Goal: Task Accomplishment & Management: Manage account settings

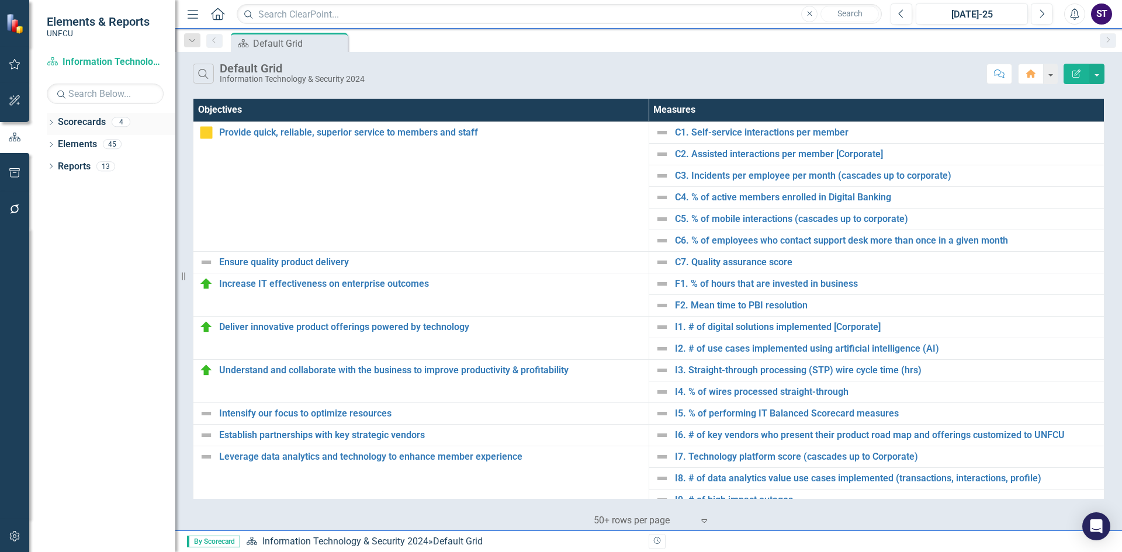
click at [49, 122] on icon "Dropdown" at bounding box center [51, 123] width 8 height 6
click at [56, 145] on icon "Dropdown" at bounding box center [57, 143] width 9 height 7
click at [121, 168] on link "Information Technology & Security 2025" at bounding box center [125, 166] width 99 height 13
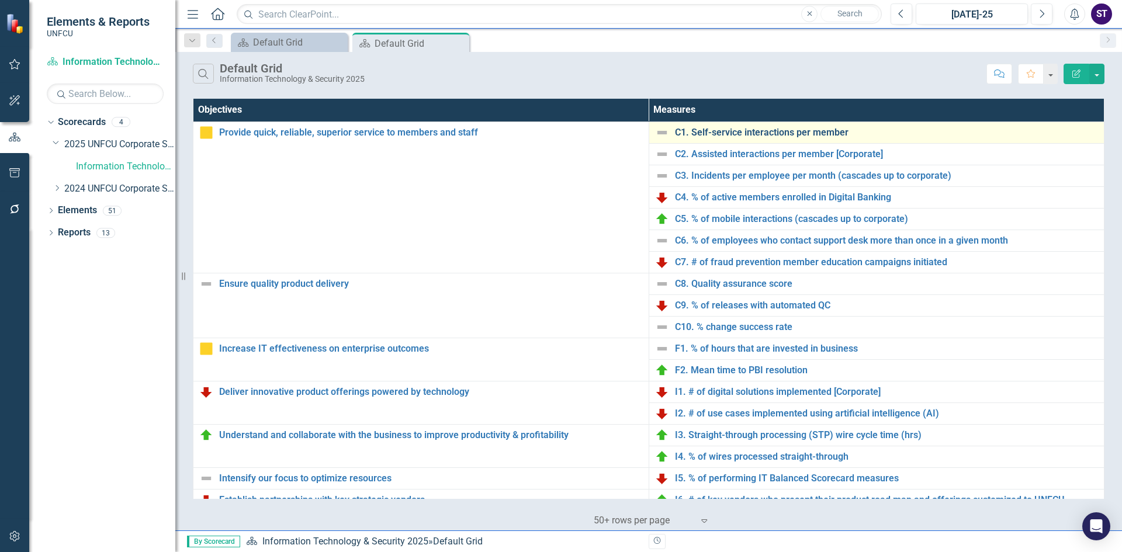
click at [724, 135] on link "C1. Self-service interactions per member" at bounding box center [887, 132] width 424 height 11
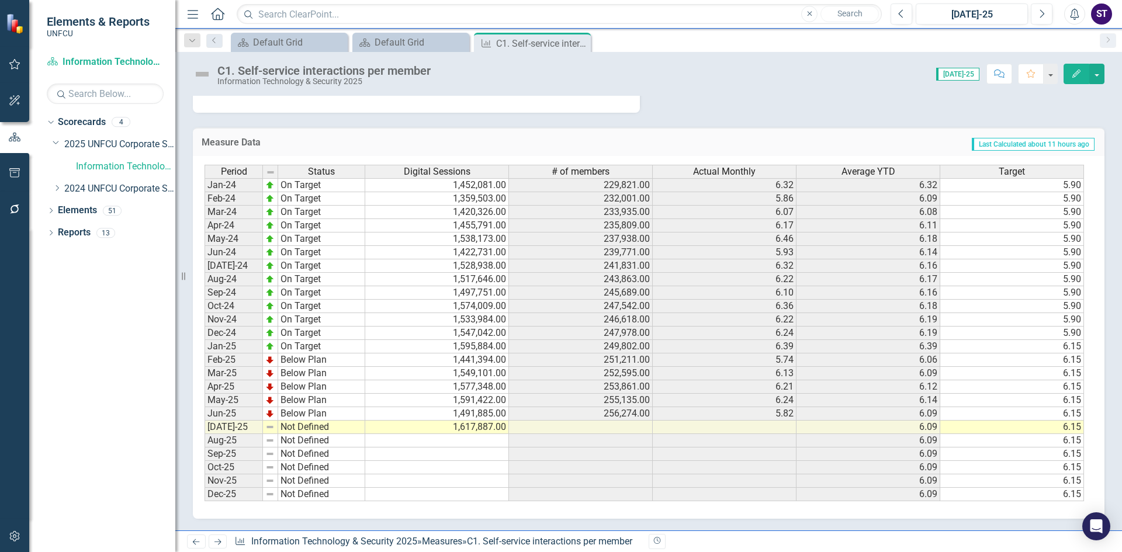
scroll to position [5, 0]
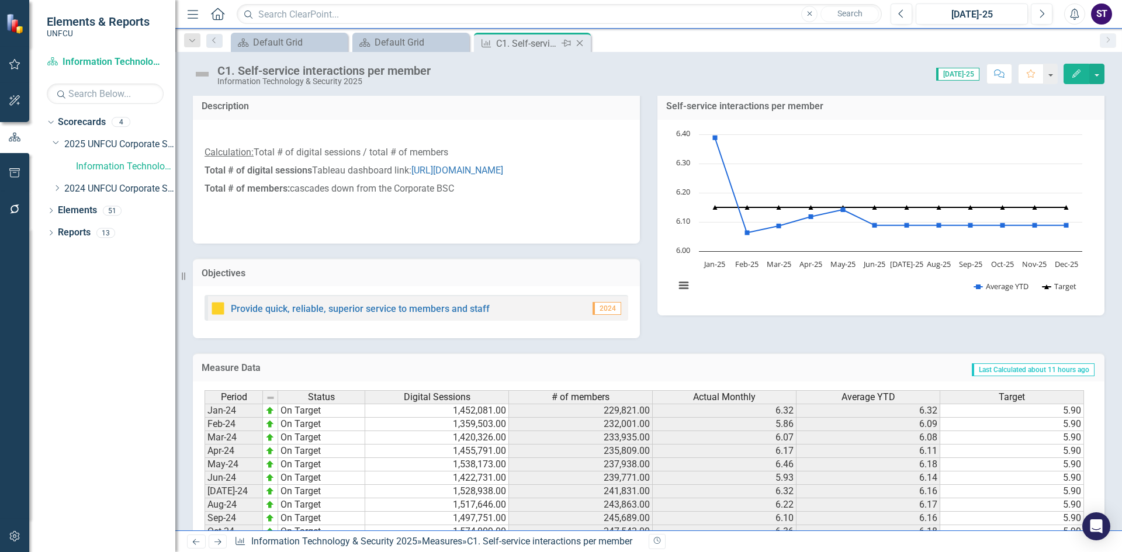
click at [579, 42] on icon "Close" at bounding box center [580, 43] width 12 height 9
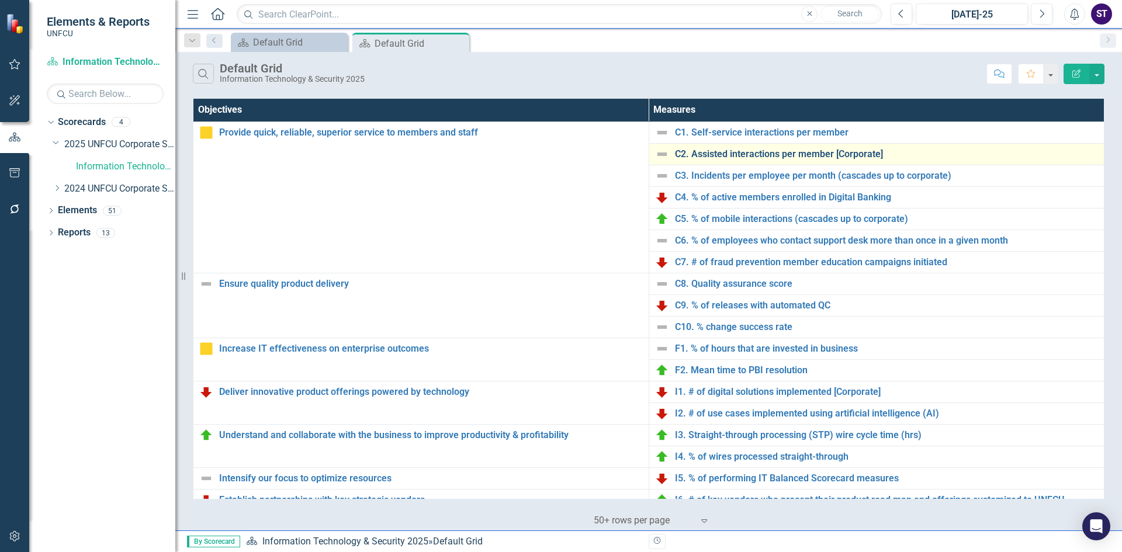
click at [759, 155] on link "C2. Assisted interactions per member [Corporate]" at bounding box center [887, 154] width 424 height 11
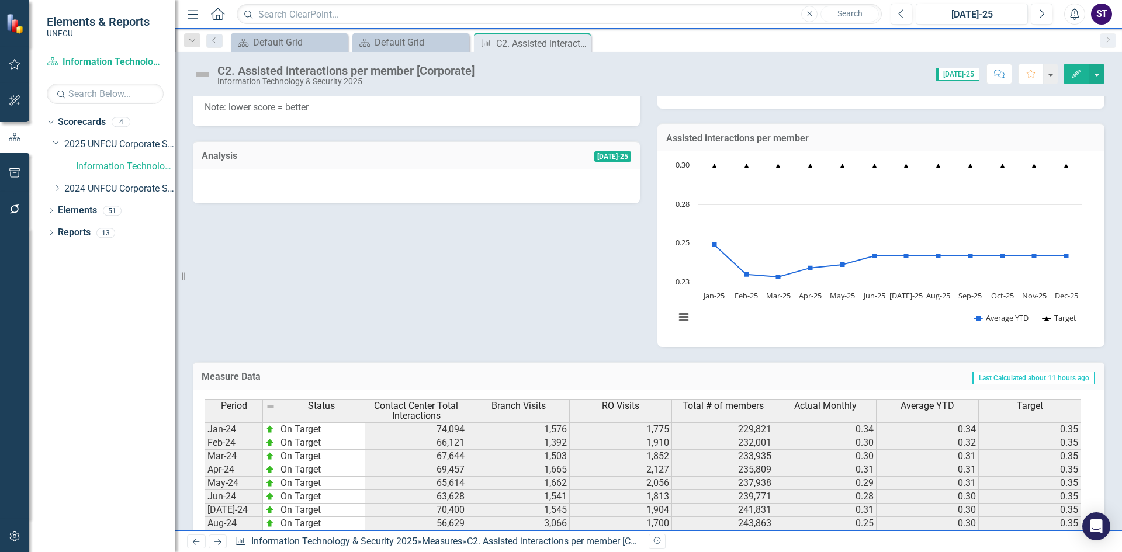
scroll to position [33, 0]
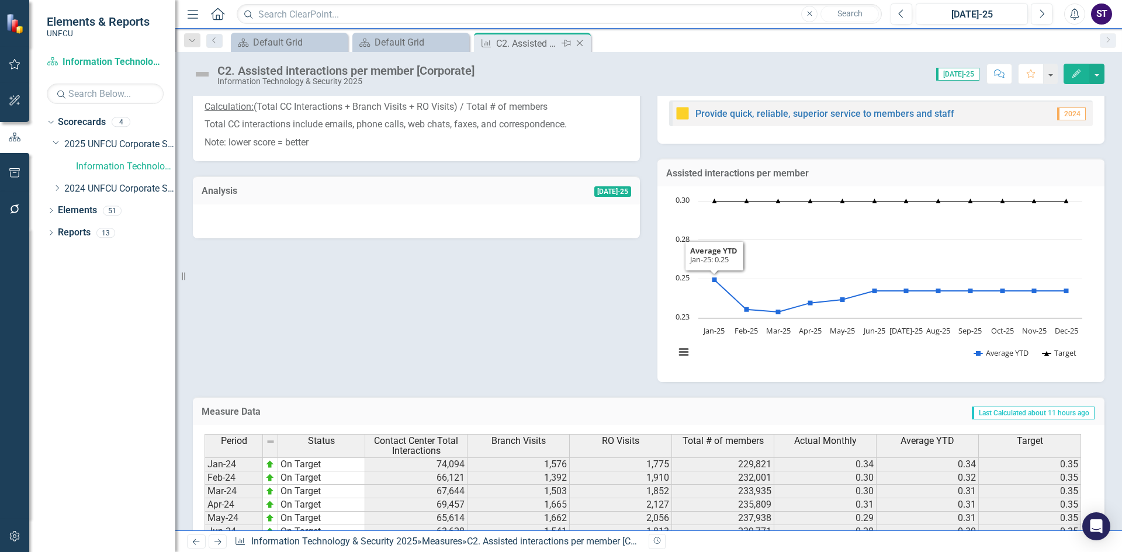
click at [584, 41] on icon "Close" at bounding box center [580, 43] width 12 height 9
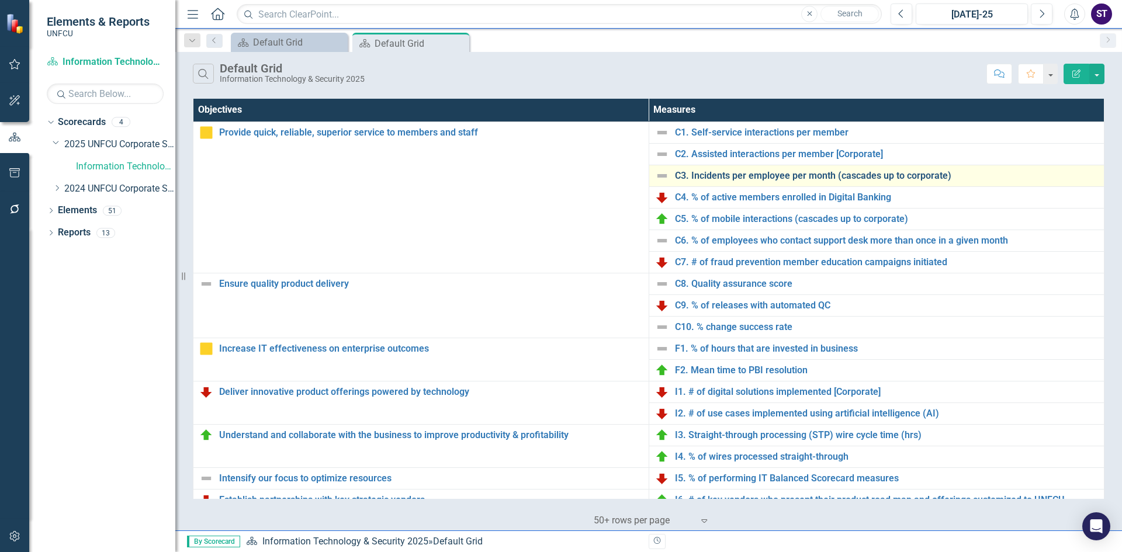
click at [730, 181] on link "C3. Incidents per employee per month (cascades up to corporate)" at bounding box center [887, 176] width 424 height 11
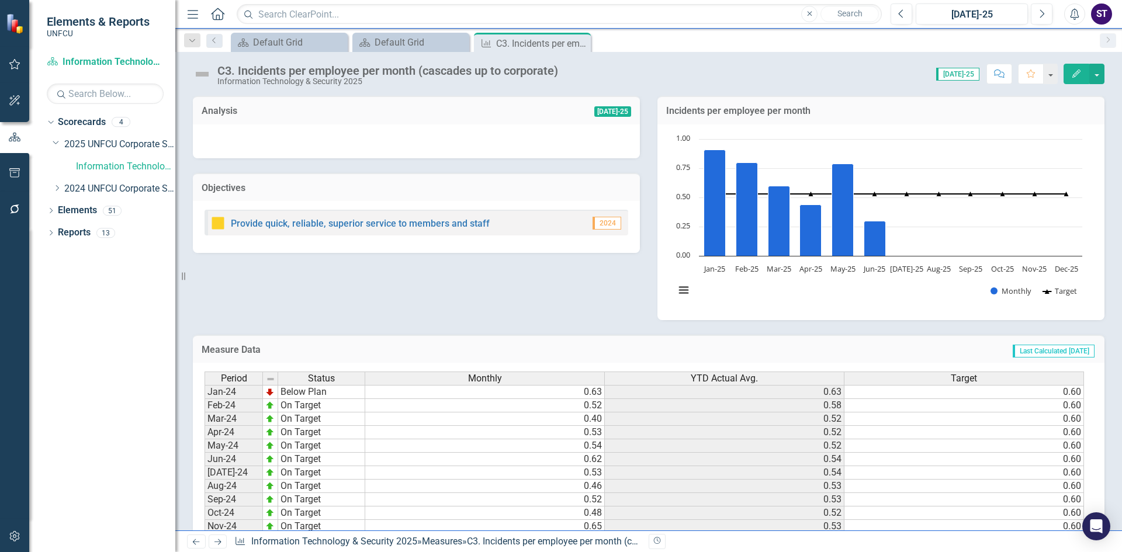
scroll to position [207, 0]
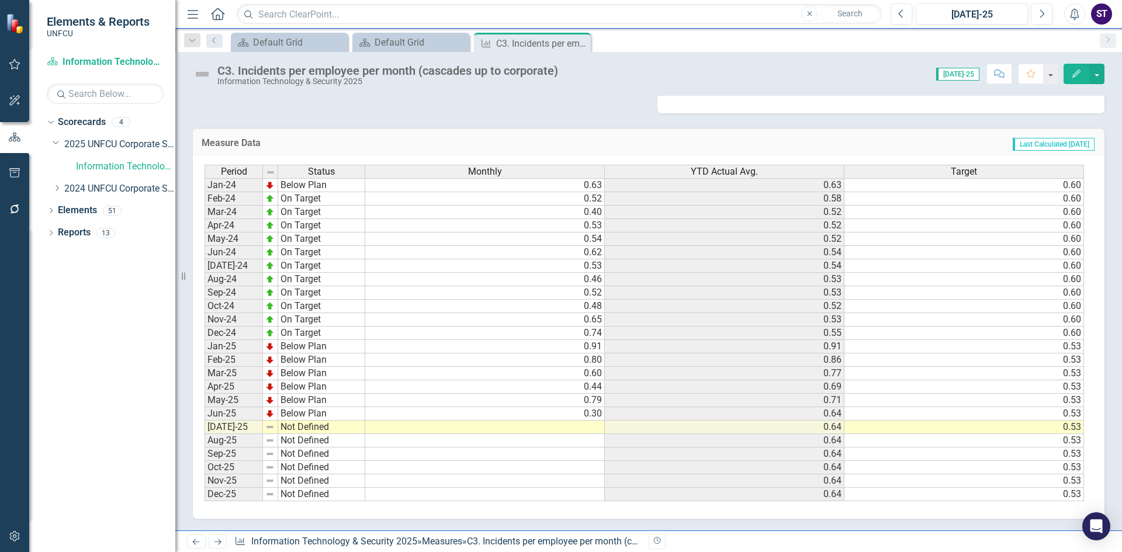
click at [567, 427] on td at bounding box center [485, 427] width 240 height 13
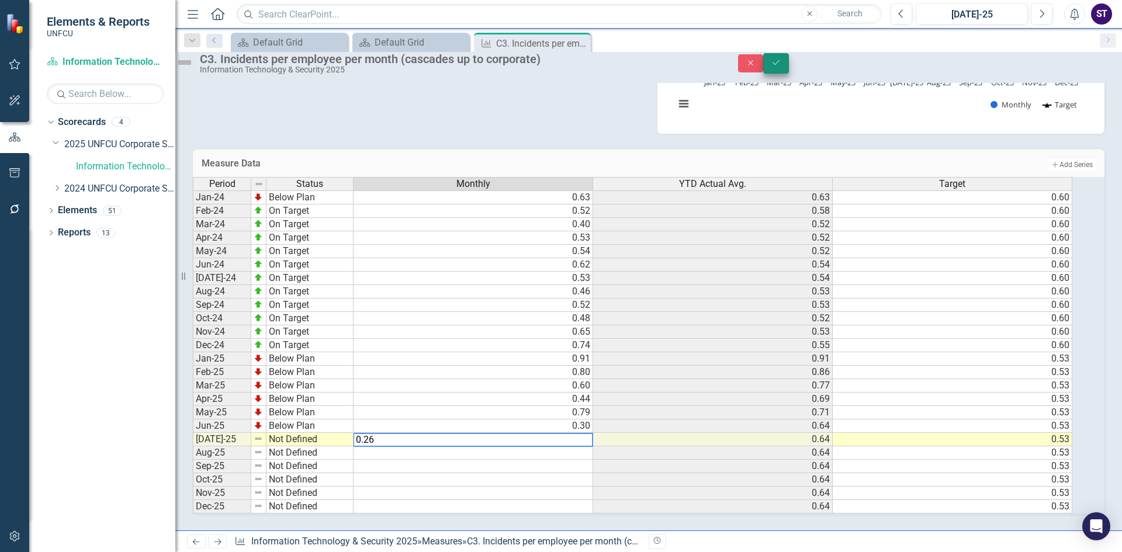
type textarea "0.26"
click at [789, 74] on button "Save" at bounding box center [776, 63] width 26 height 20
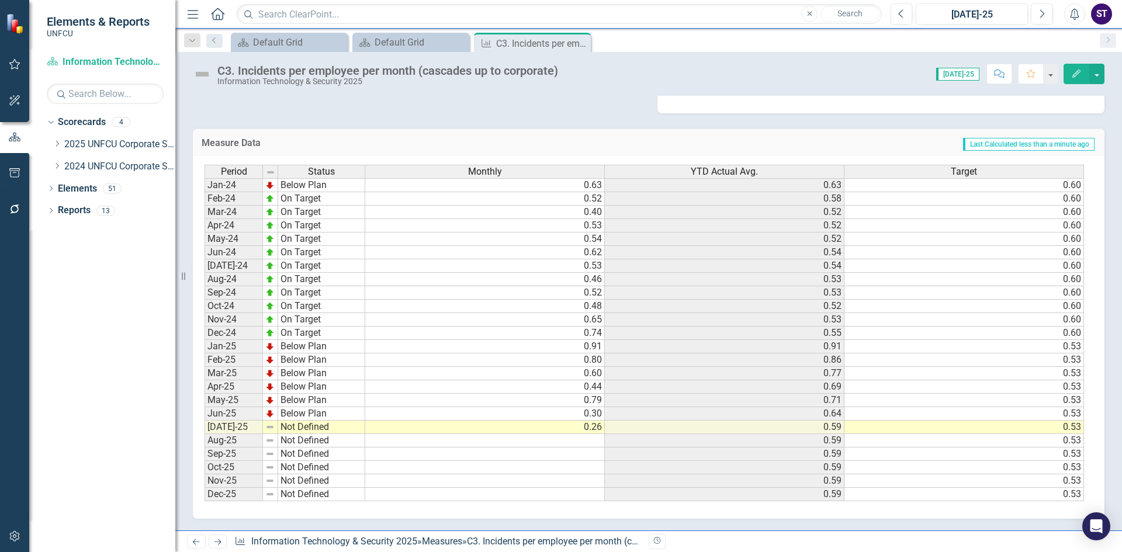
click at [319, 425] on td "Not Defined" at bounding box center [321, 427] width 87 height 13
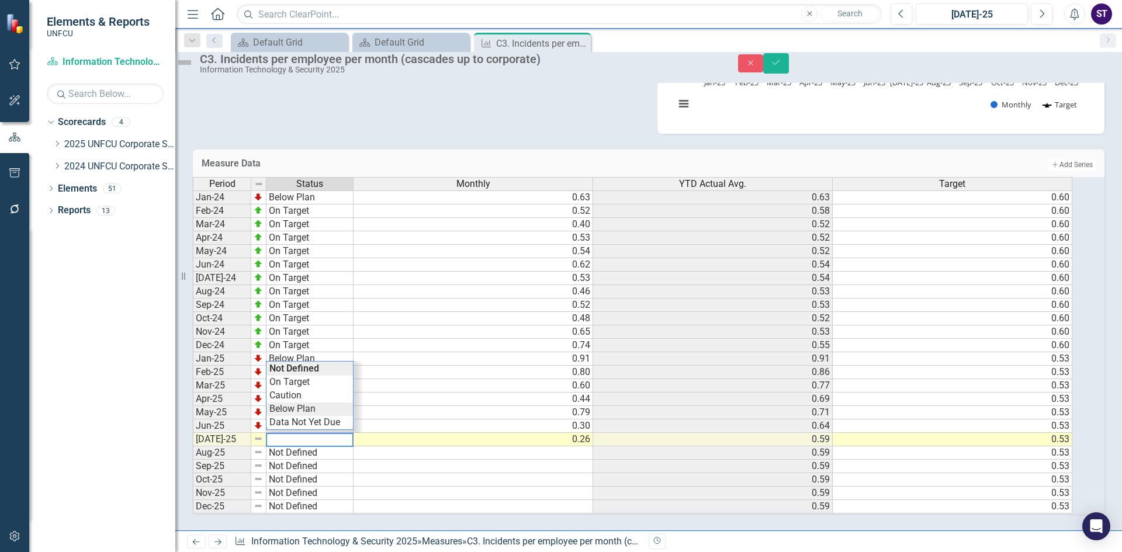
click at [307, 398] on div "Period Status Monthly YTD Actual Avg. Target Jan-24 Below Plan 0.63 0.63 0.60 F…" at bounding box center [632, 345] width 879 height 337
click at [789, 74] on button "Save" at bounding box center [776, 63] width 26 height 20
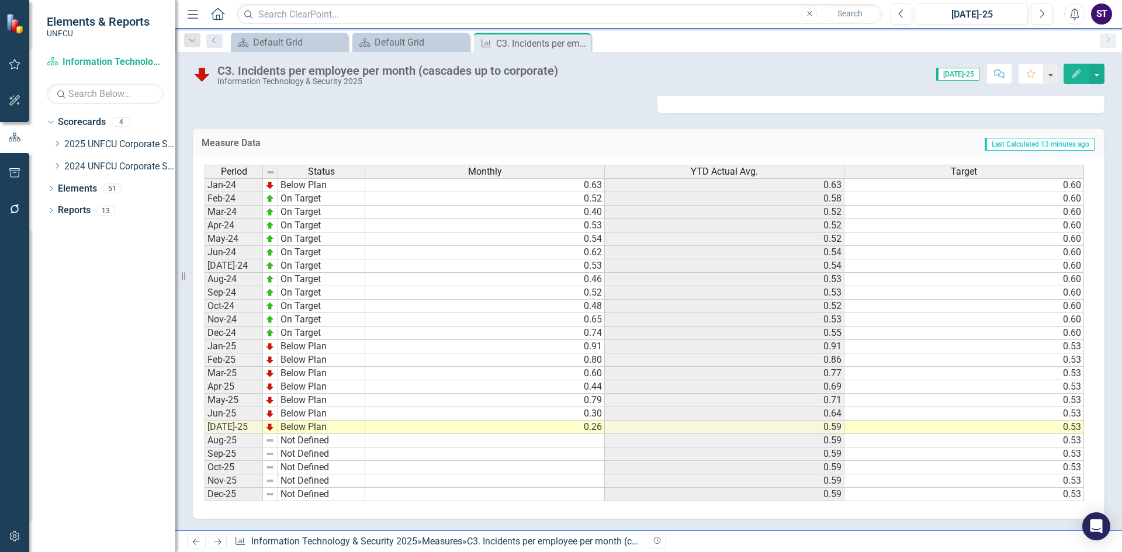
click at [0, 0] on icon "Close" at bounding box center [0, 0] width 0 height 0
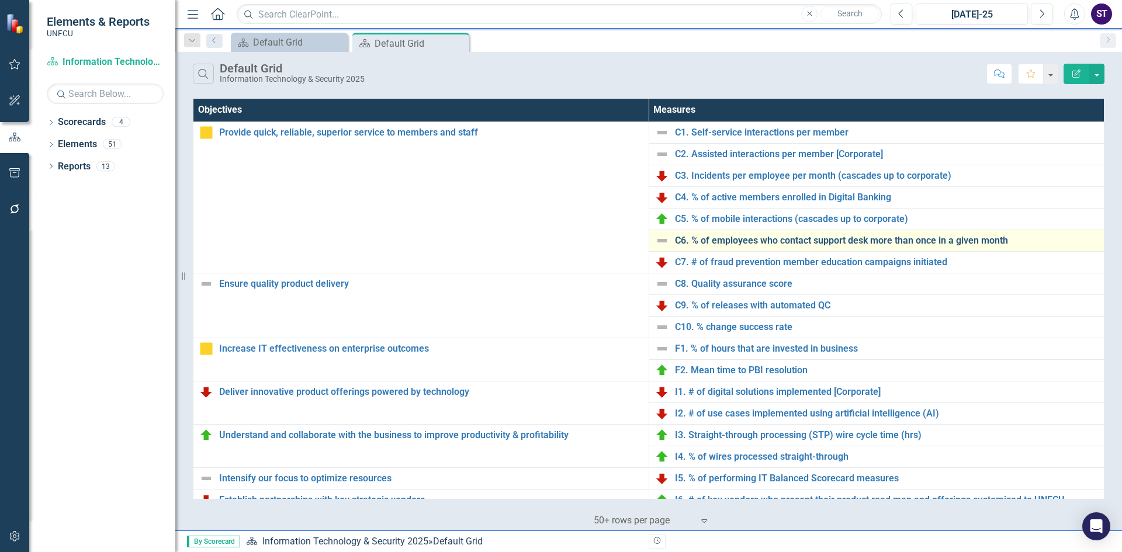
click at [730, 238] on link "C6. % of employees who contact support desk more than once in a given month" at bounding box center [887, 240] width 424 height 11
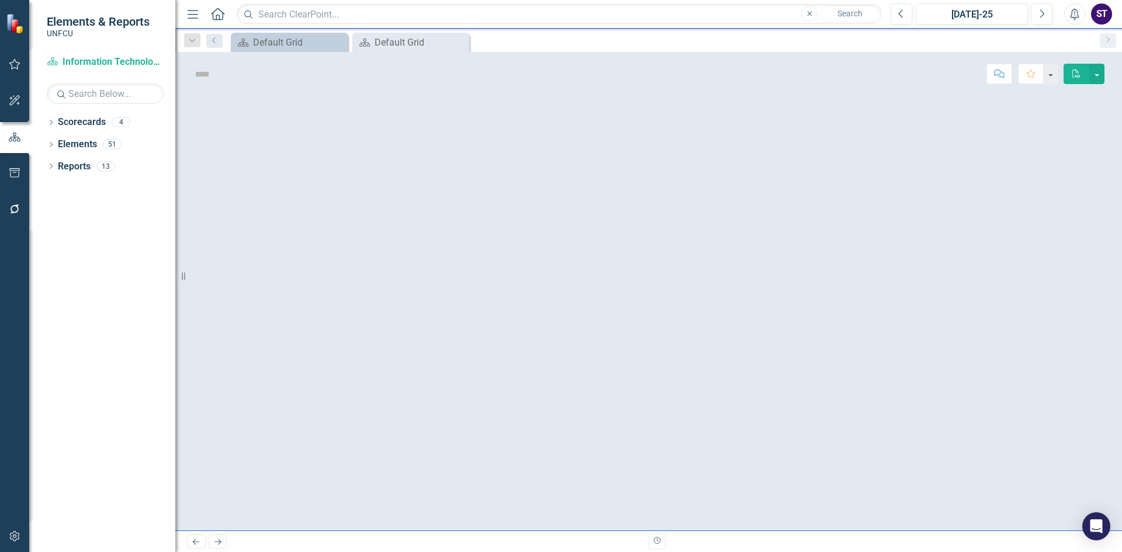
click at [730, 238] on div at bounding box center [648, 313] width 946 height 435
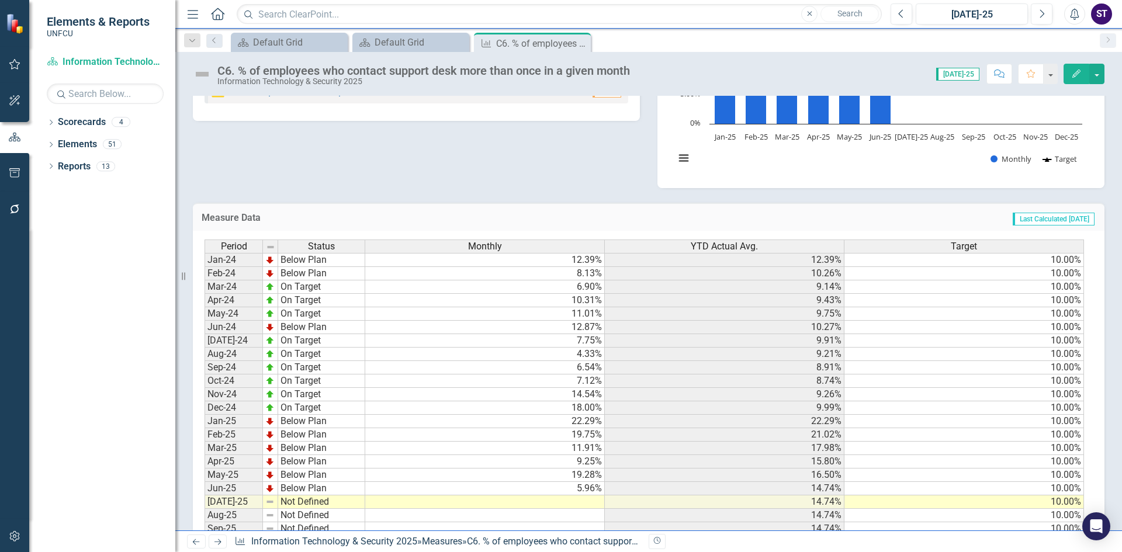
scroll to position [207, 0]
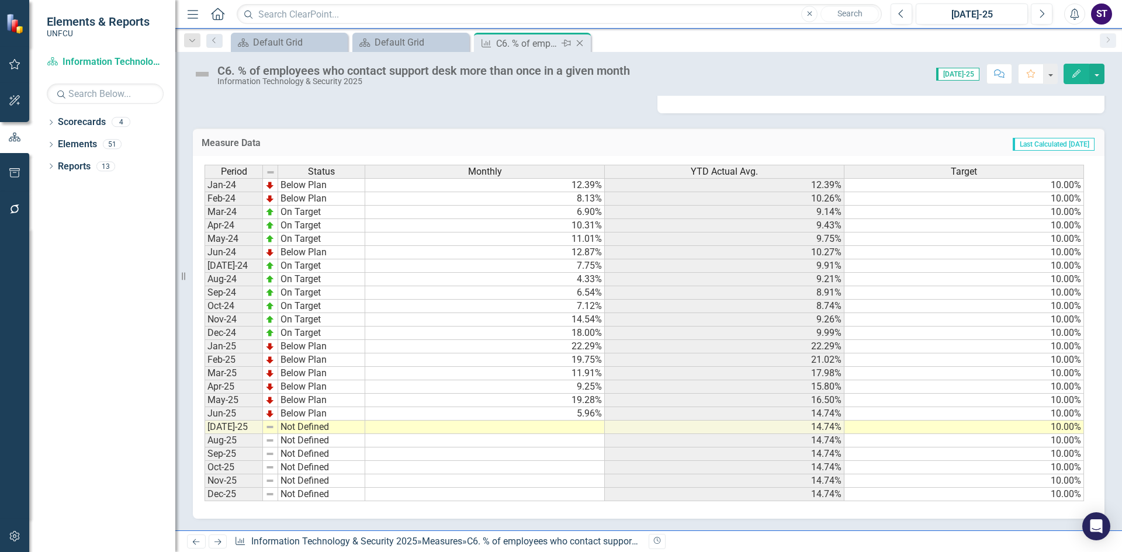
click at [582, 44] on icon "Close" at bounding box center [580, 43] width 12 height 9
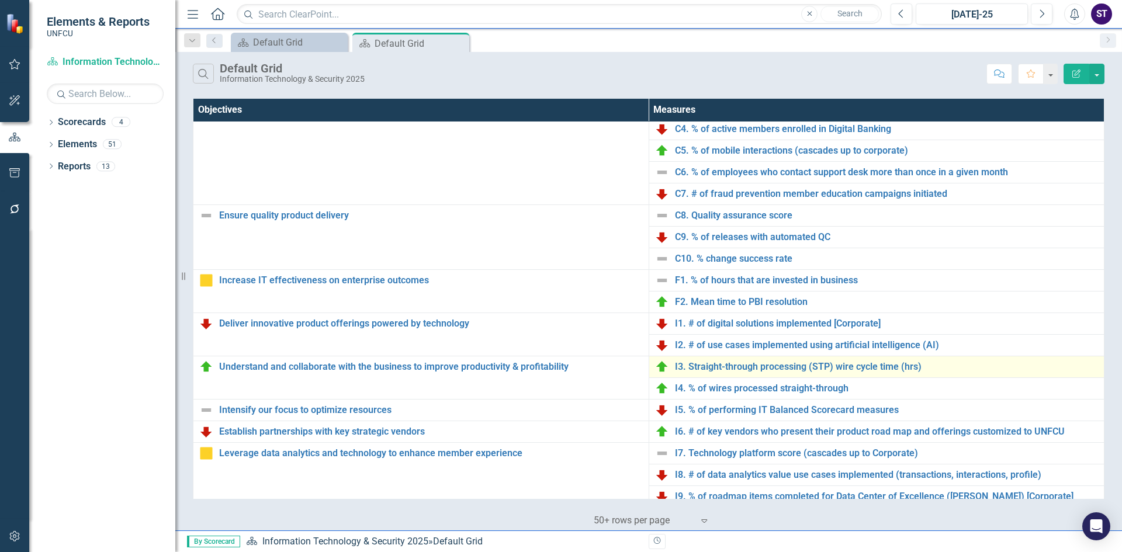
scroll to position [110, 0]
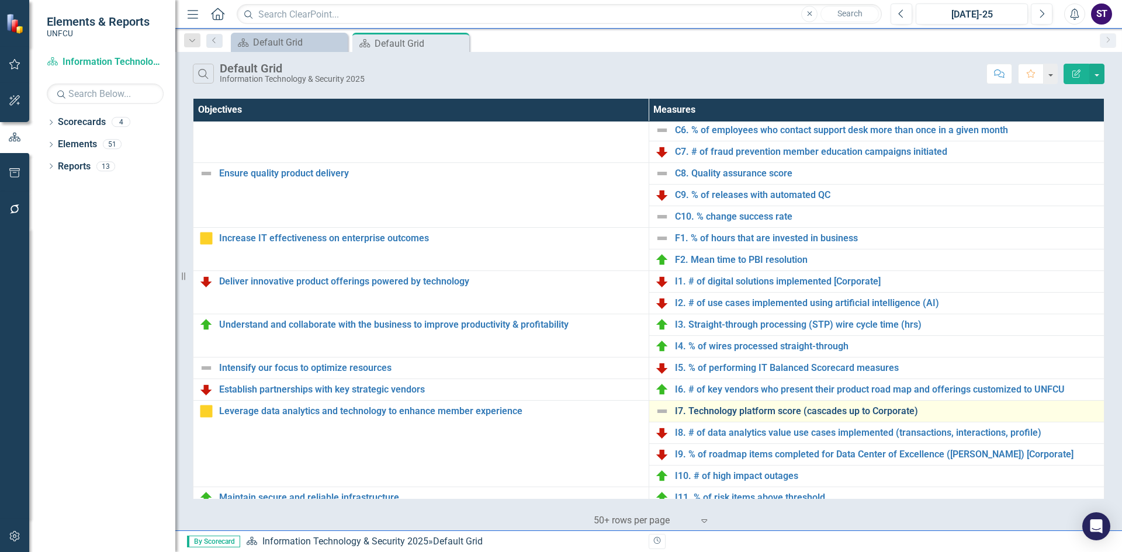
click at [710, 407] on link "I7. Technology platform score (cascades up to Corporate)" at bounding box center [887, 411] width 424 height 11
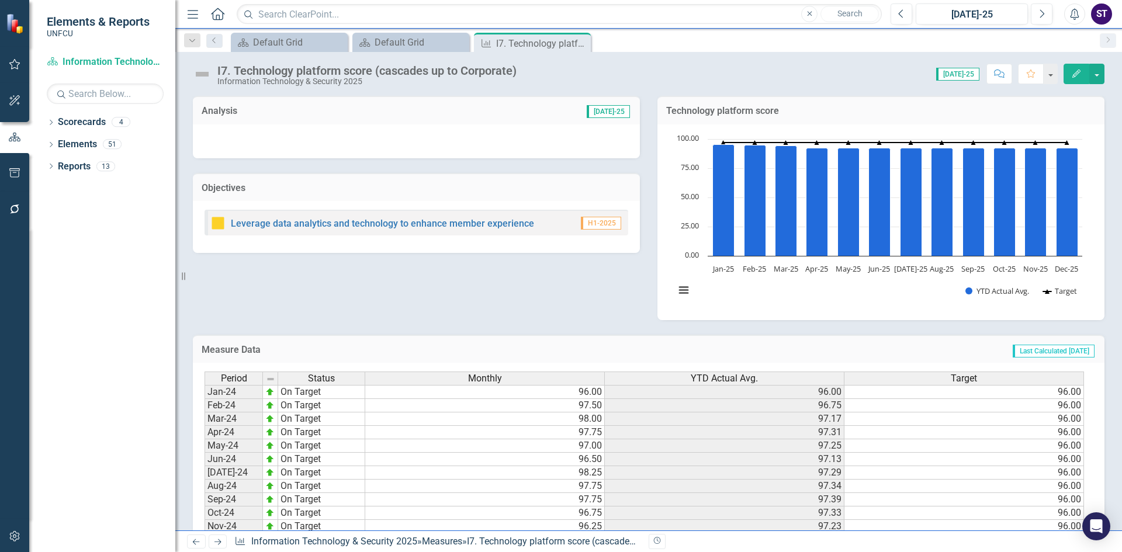
scroll to position [207, 0]
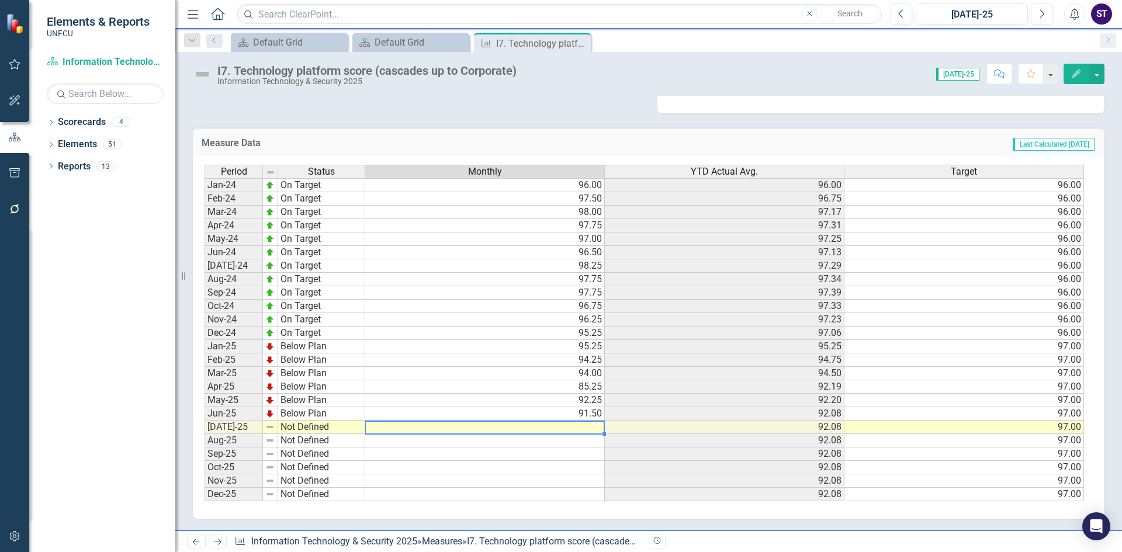
click at [557, 428] on td at bounding box center [485, 427] width 240 height 13
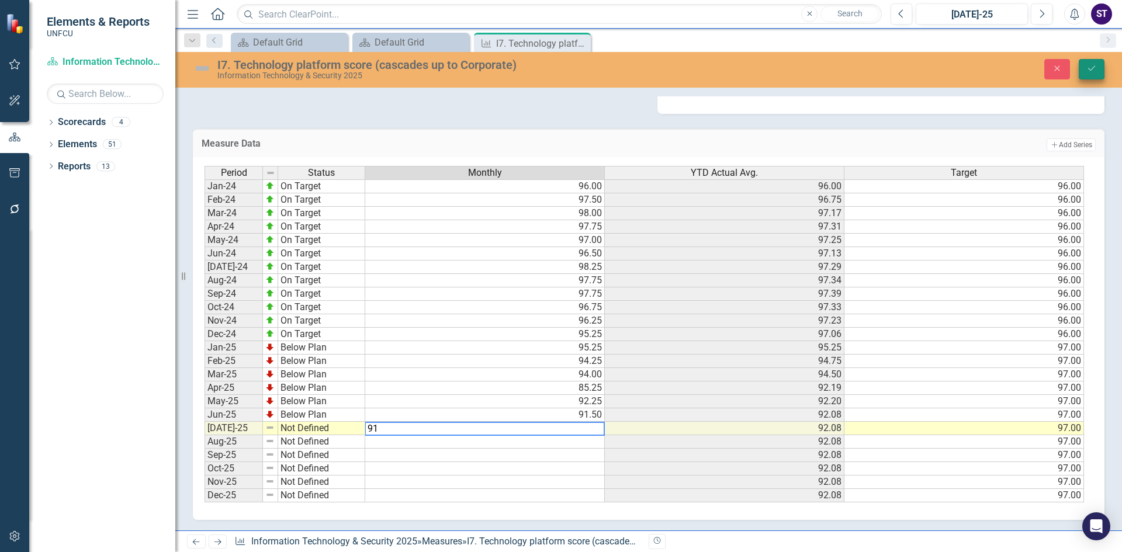
type textarea "91"
click at [1100, 68] on button "Save" at bounding box center [1091, 69] width 26 height 20
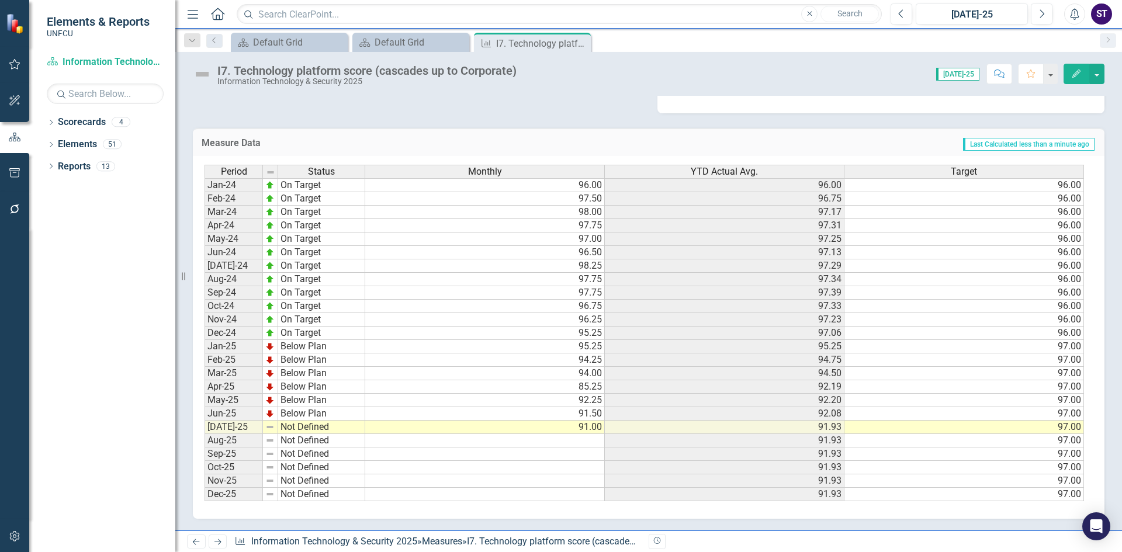
click at [320, 424] on td "Not Defined" at bounding box center [321, 427] width 87 height 13
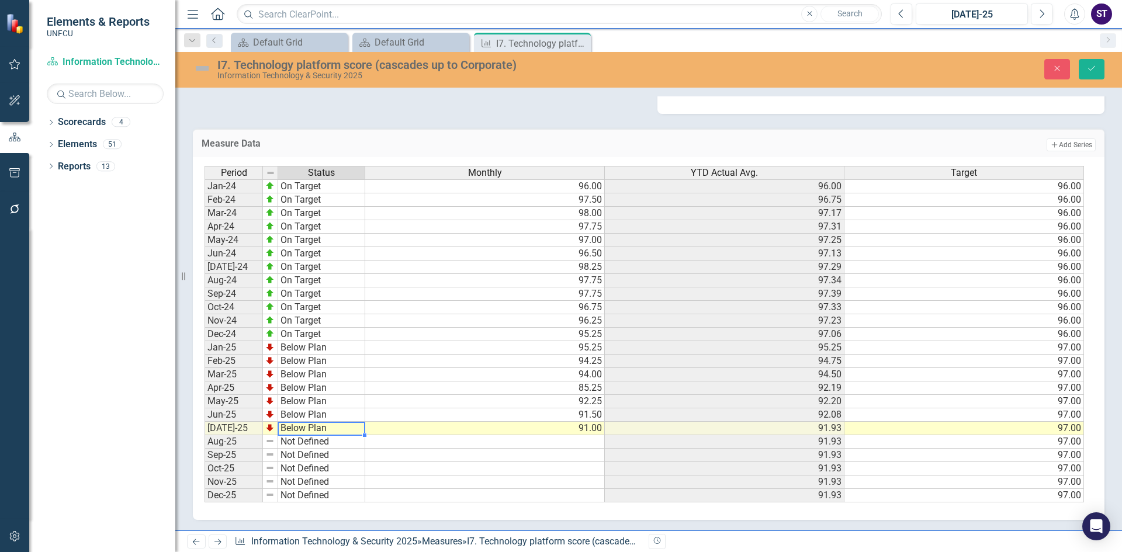
click at [310, 395] on div "Period Status Monthly YTD Actual Avg. Target Jan-24 On Target 96.00 96.00 96.00…" at bounding box center [643, 334] width 879 height 337
click at [1090, 72] on icon "Save" at bounding box center [1091, 68] width 11 height 8
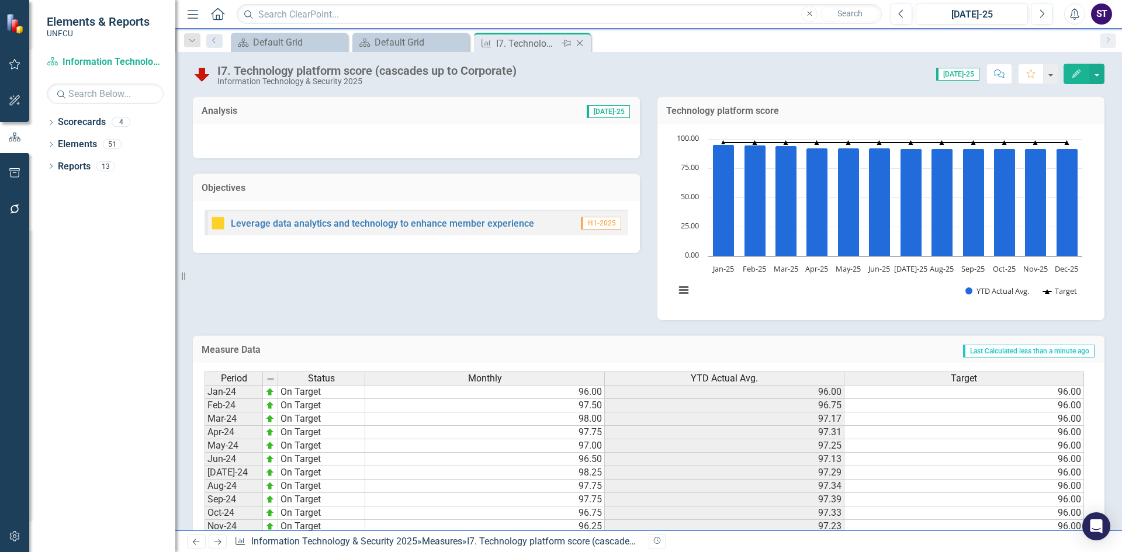
click at [583, 46] on icon "Close" at bounding box center [580, 43] width 12 height 9
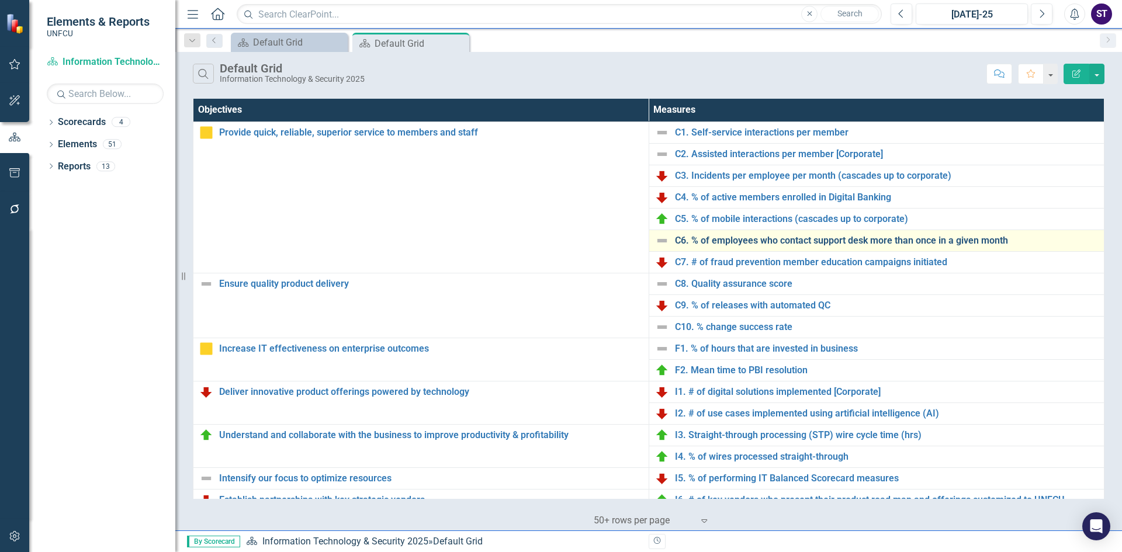
click at [706, 236] on link "C6. % of employees who contact support desk more than once in a given month" at bounding box center [887, 240] width 424 height 11
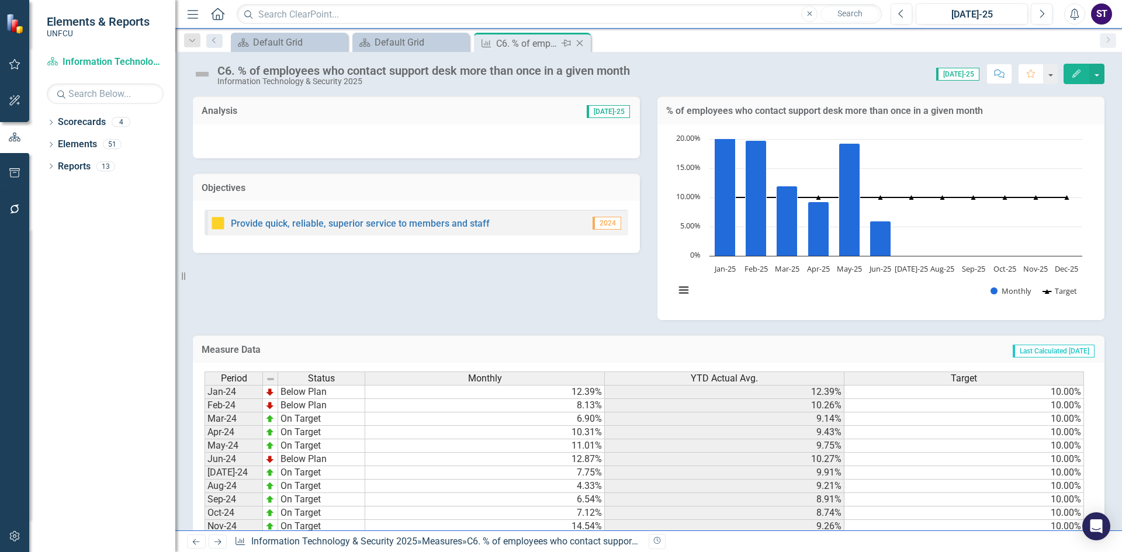
click at [580, 43] on icon at bounding box center [580, 43] width 6 height 6
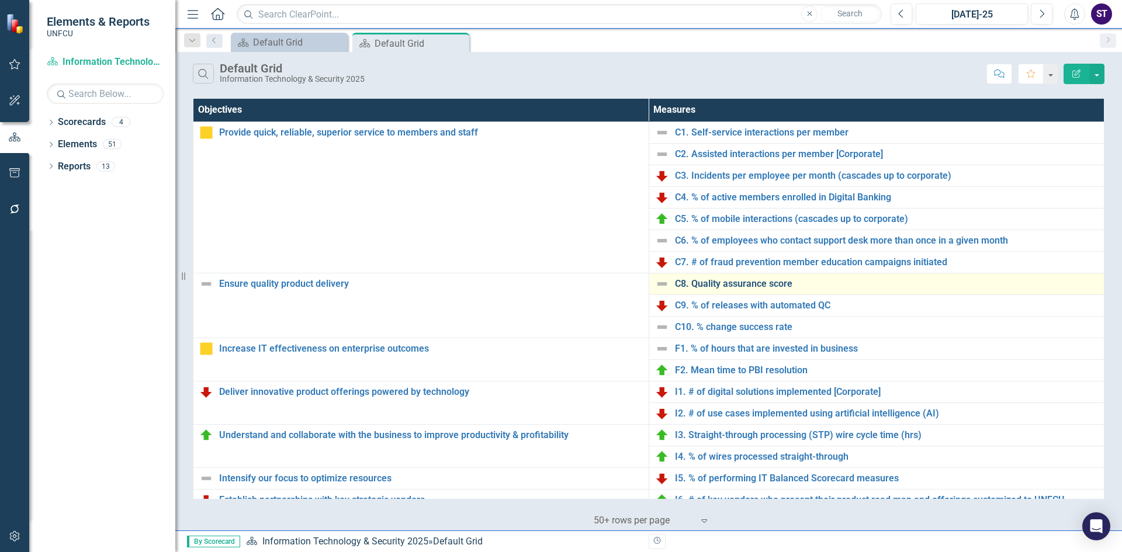
click at [717, 279] on link "C8. Quality assurance score" at bounding box center [887, 284] width 424 height 11
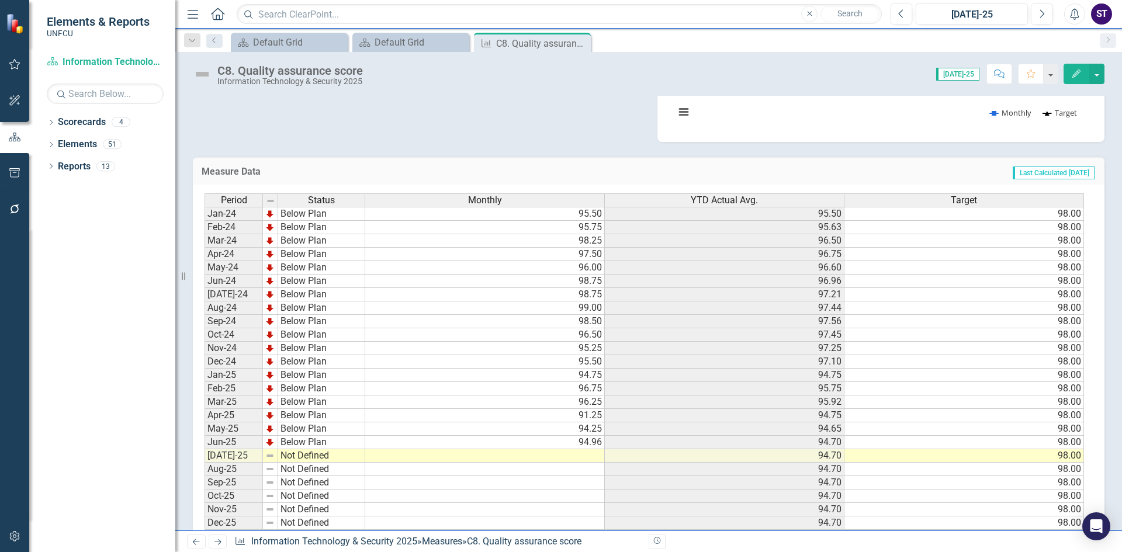
scroll to position [207, 0]
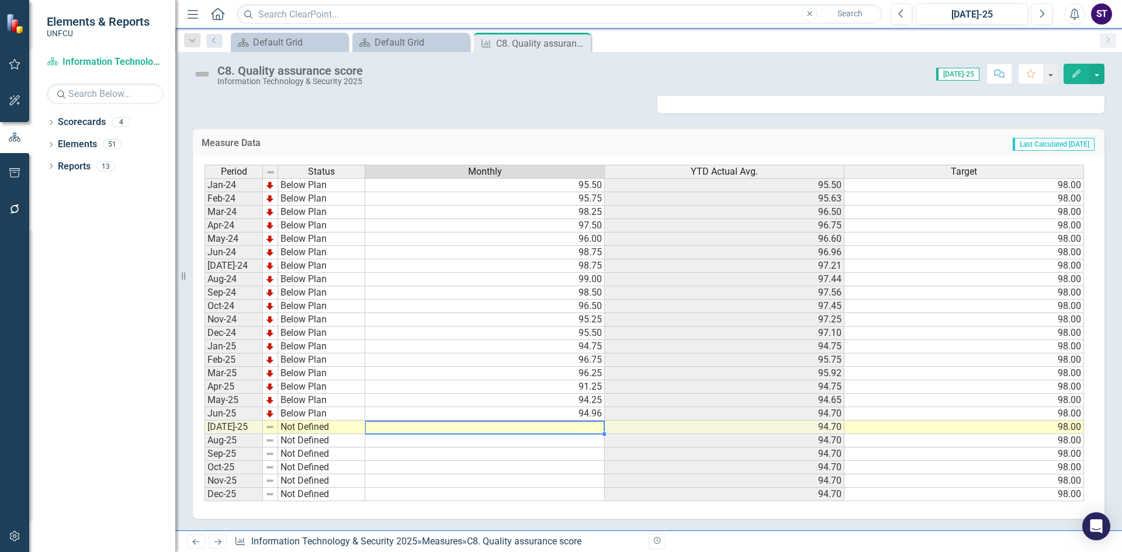
click at [558, 425] on td at bounding box center [485, 427] width 240 height 13
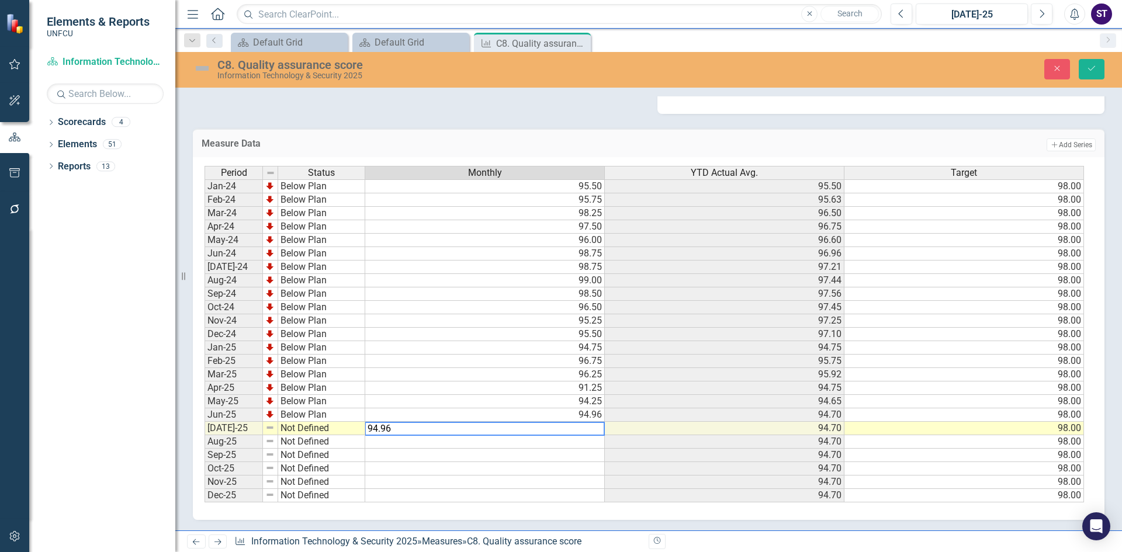
click at [587, 418] on td "94.96" at bounding box center [485, 414] width 240 height 13
click at [575, 414] on td "94.96" at bounding box center [485, 414] width 240 height 13
drag, startPoint x: 550, startPoint y: 414, endPoint x: 353, endPoint y: 404, distance: 197.1
click at [353, 404] on div "Period Status Monthly YTD Actual Avg. Target Jan-24 Below Plan 95.50 95.50 98.0…" at bounding box center [643, 334] width 879 height 337
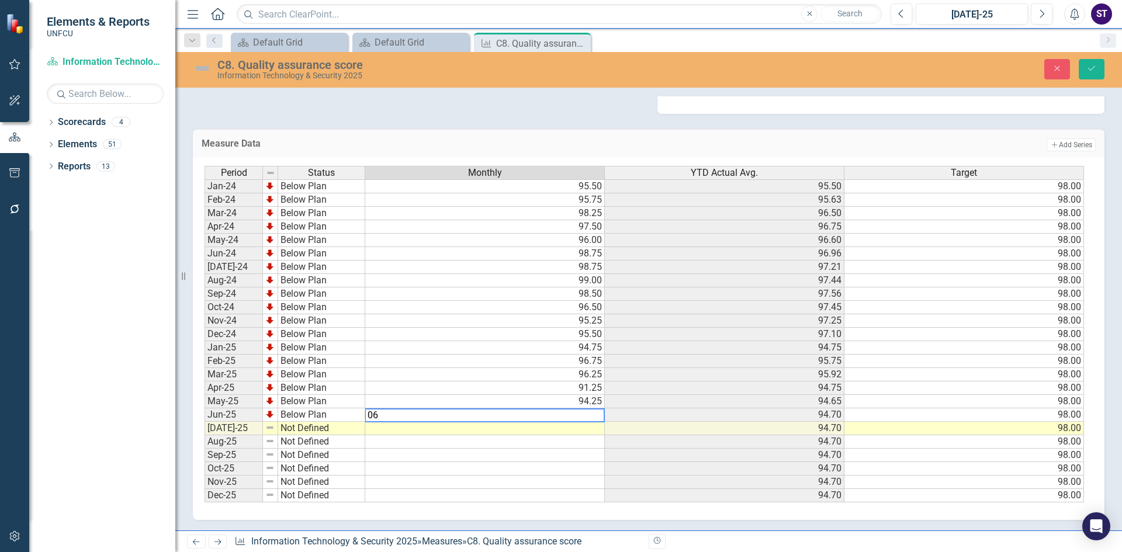
type textarea "0"
type textarea "96"
click at [577, 412] on td "96.00" at bounding box center [485, 414] width 240 height 13
type textarea "96.5"
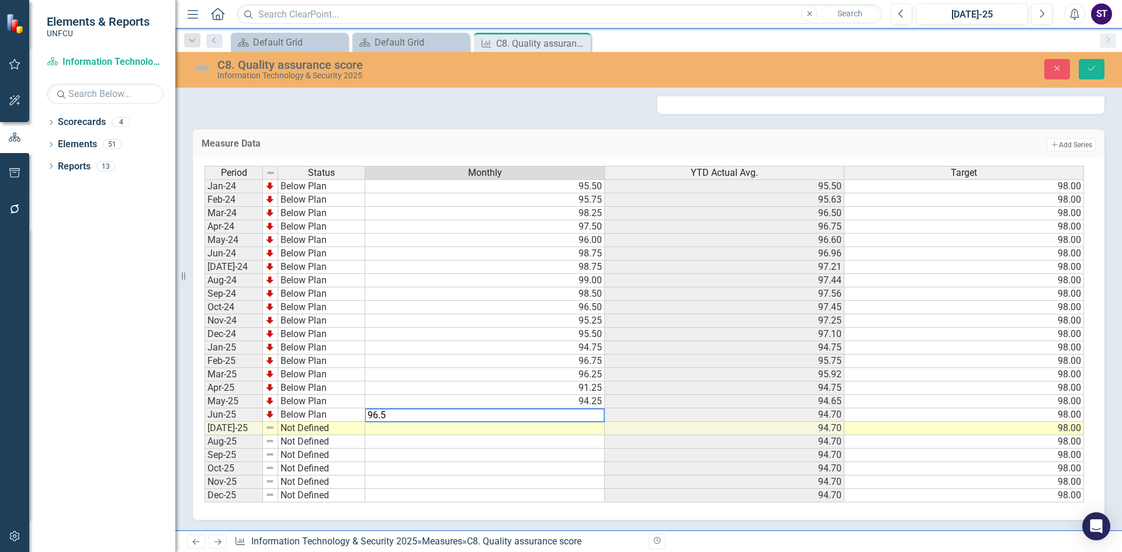
click at [429, 429] on td at bounding box center [485, 428] width 240 height 13
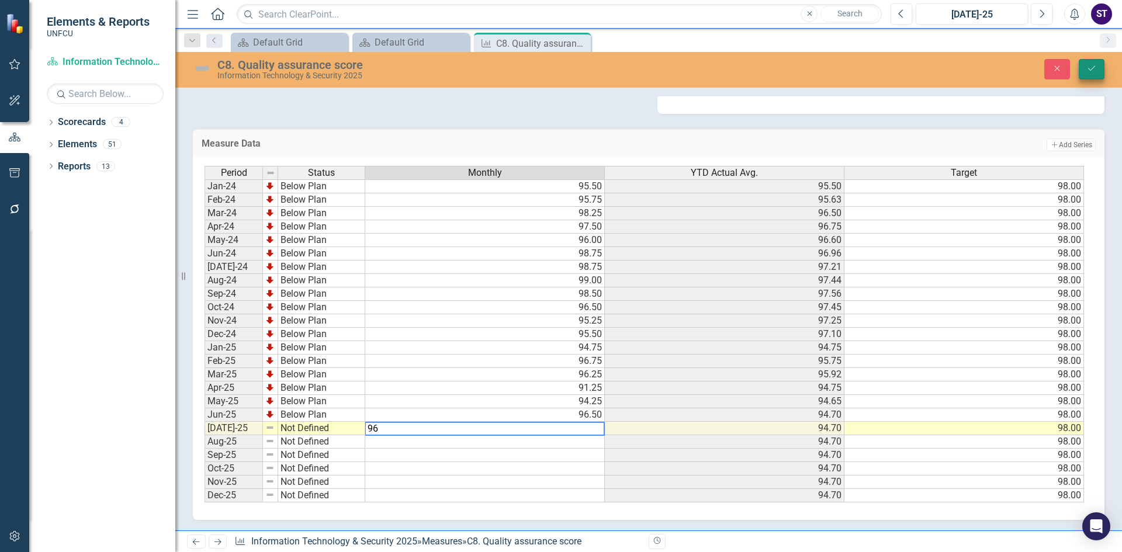
type textarea "96"
click at [1095, 67] on icon "Save" at bounding box center [1091, 68] width 11 height 8
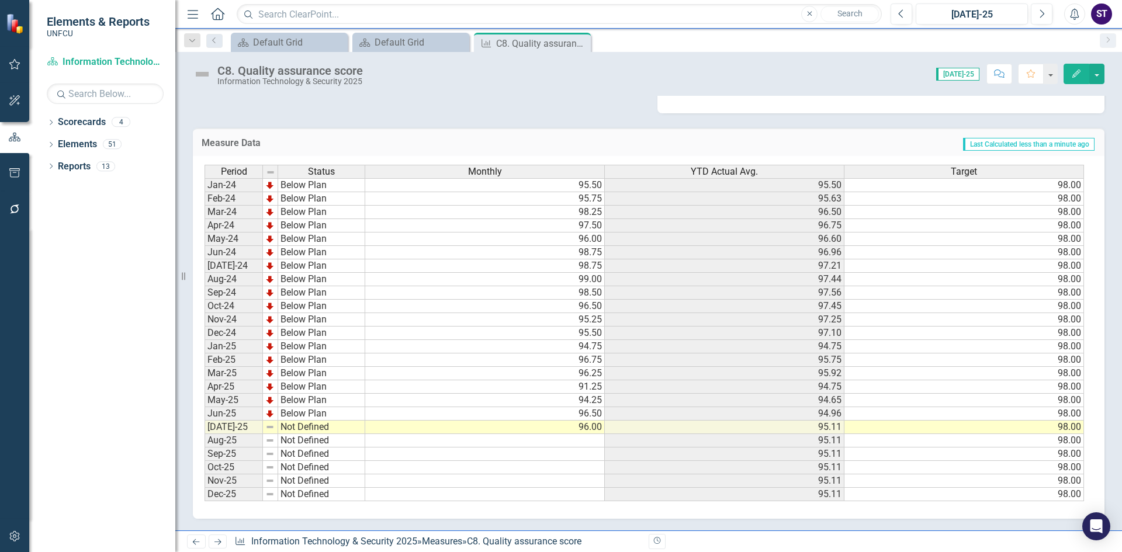
click at [308, 429] on td "Not Defined" at bounding box center [321, 427] width 87 height 13
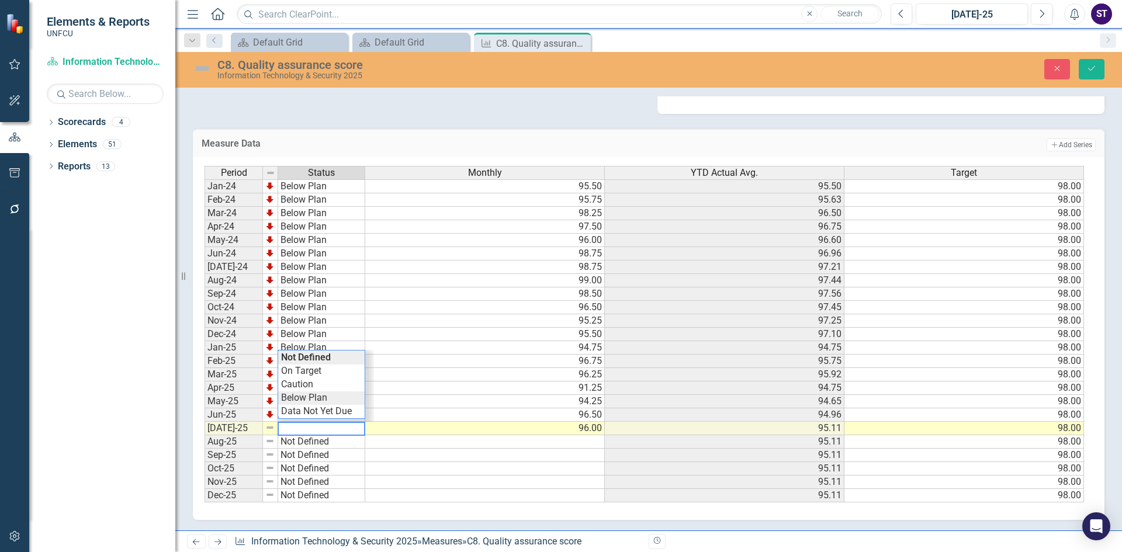
click at [312, 401] on div "Period Status Monthly YTD Actual Avg. Target Jan-24 Below Plan 95.50 95.50 98.0…" at bounding box center [643, 334] width 879 height 337
click at [1091, 68] on icon "Save" at bounding box center [1091, 68] width 11 height 8
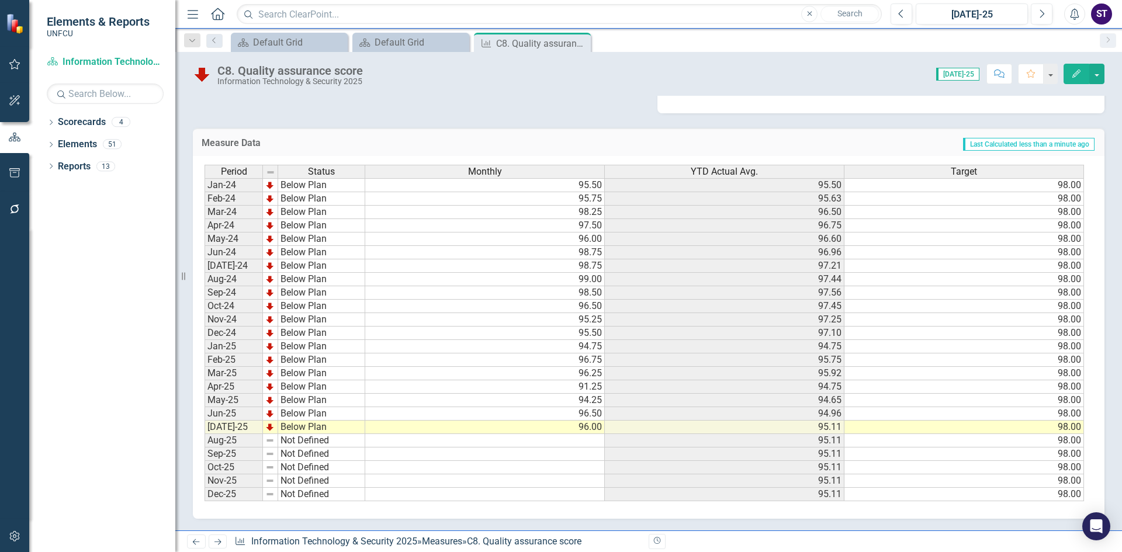
scroll to position [0, 0]
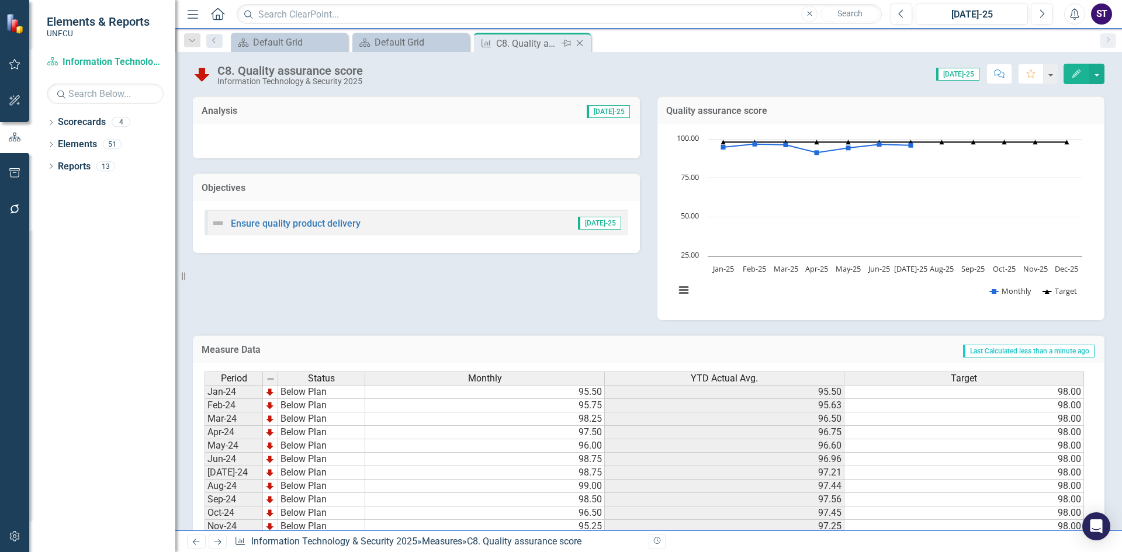
click at [582, 40] on icon "Close" at bounding box center [580, 43] width 12 height 9
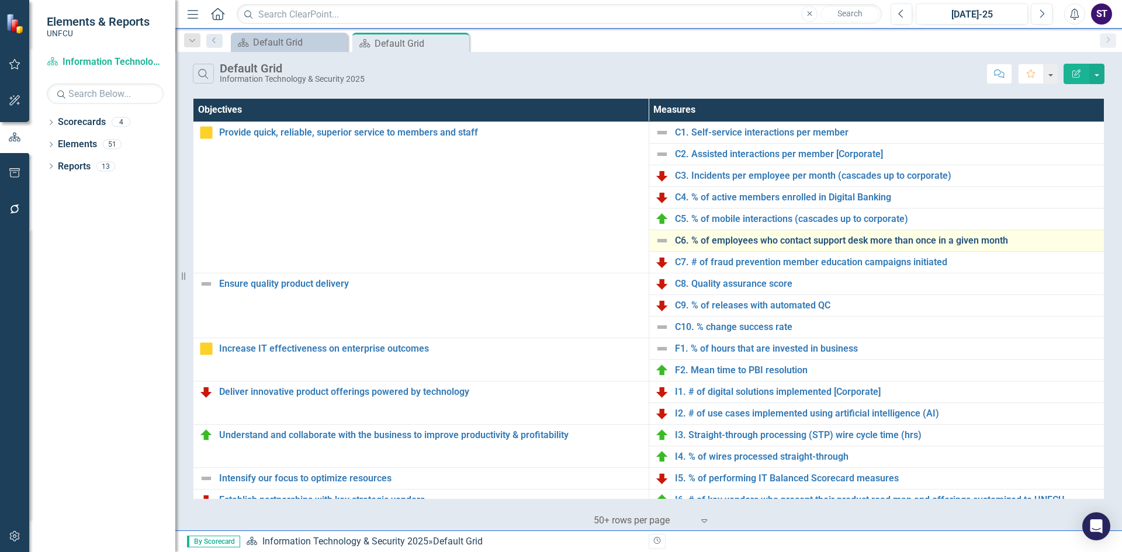
click at [751, 235] on link "C6. % of employees who contact support desk more than once in a given month" at bounding box center [887, 240] width 424 height 11
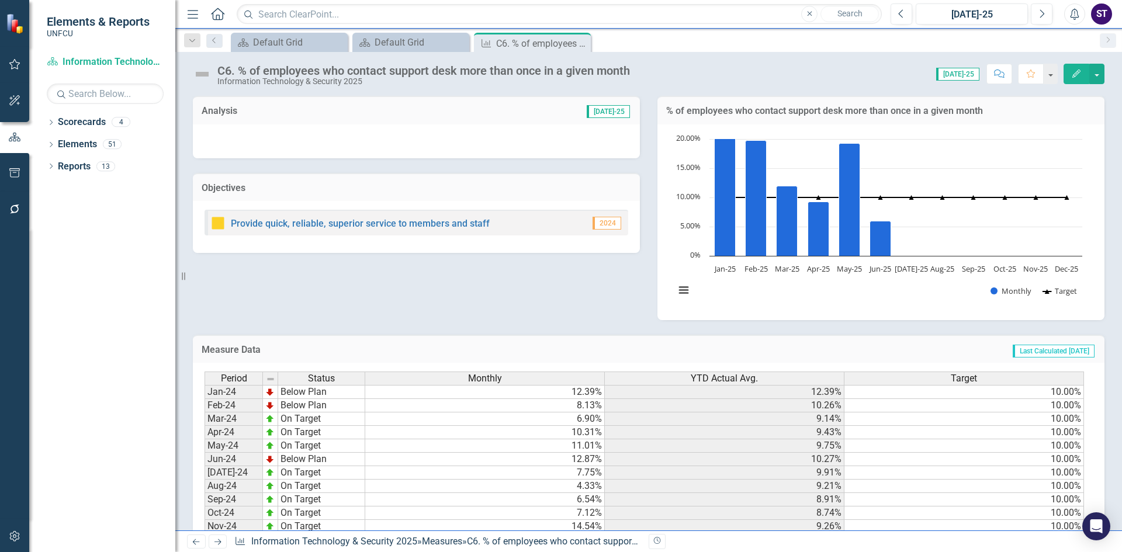
scroll to position [207, 0]
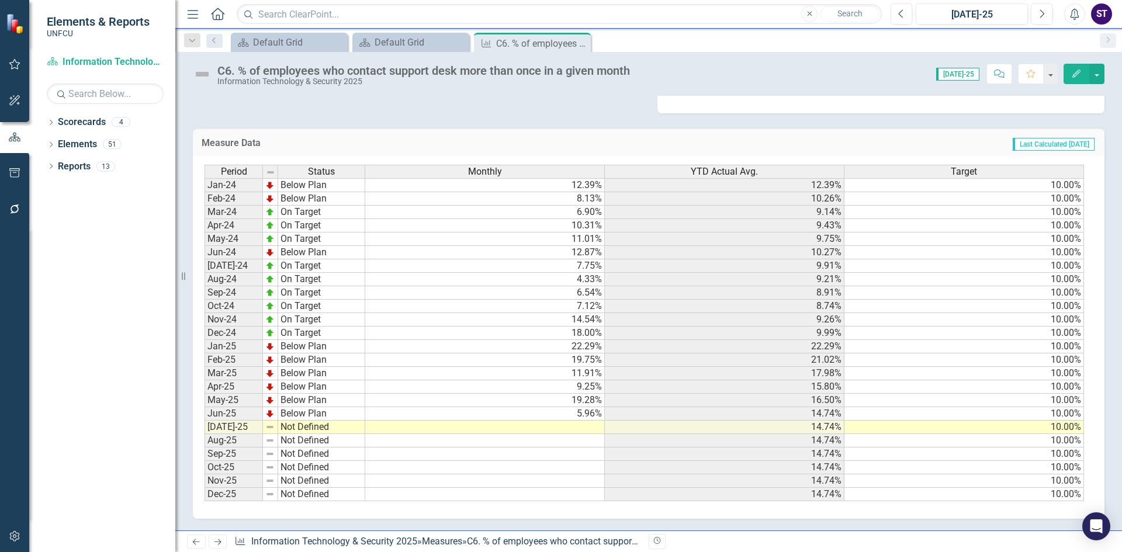
click at [543, 351] on td "22.29%" at bounding box center [485, 346] width 240 height 13
click at [553, 364] on td "19.75%" at bounding box center [485, 359] width 240 height 13
click at [561, 378] on td "11.91%" at bounding box center [485, 373] width 240 height 13
click at [204, 393] on div "Period Status Monthly YTD Actual Avg. Target Jan-24 Below Plan 12.39% 12.39% 10…" at bounding box center [204, 333] width 0 height 336
click at [563, 401] on td "19.28%" at bounding box center [485, 400] width 240 height 13
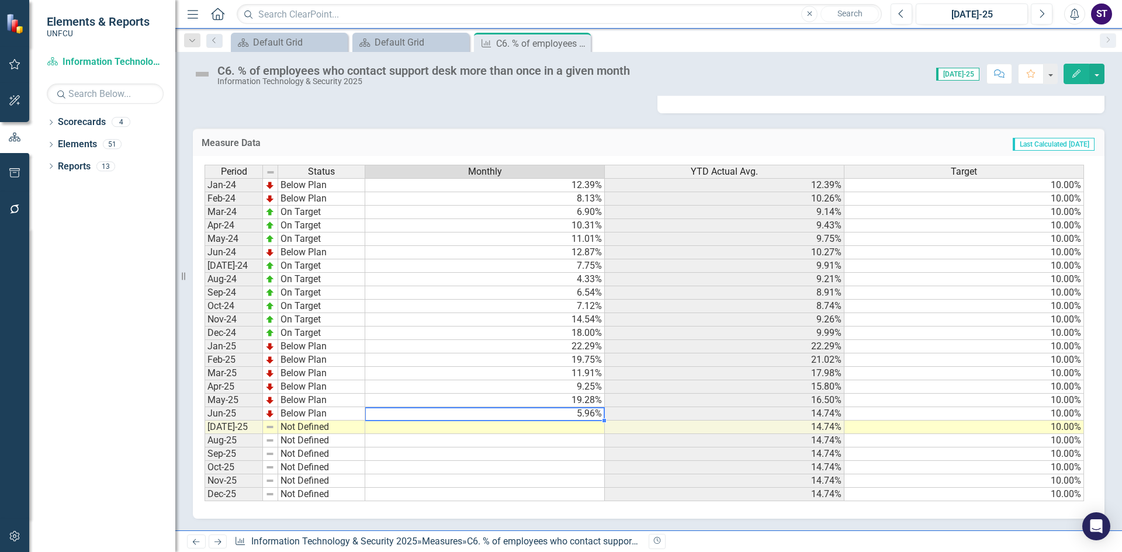
click at [560, 414] on td "5.96%" at bounding box center [485, 413] width 240 height 13
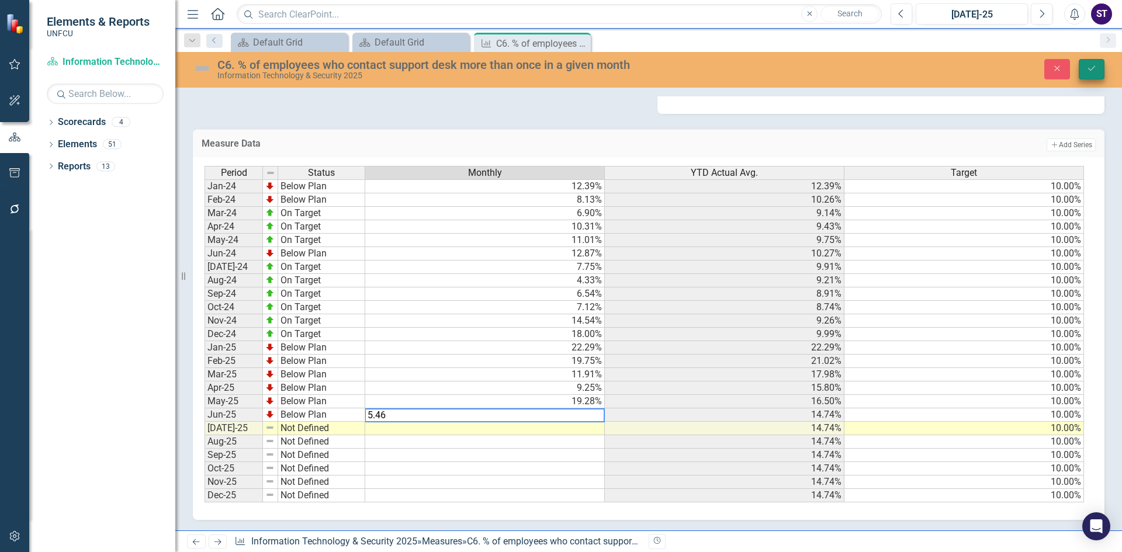
type textarea "5.46"
click at [1086, 68] on icon "Save" at bounding box center [1091, 68] width 11 height 8
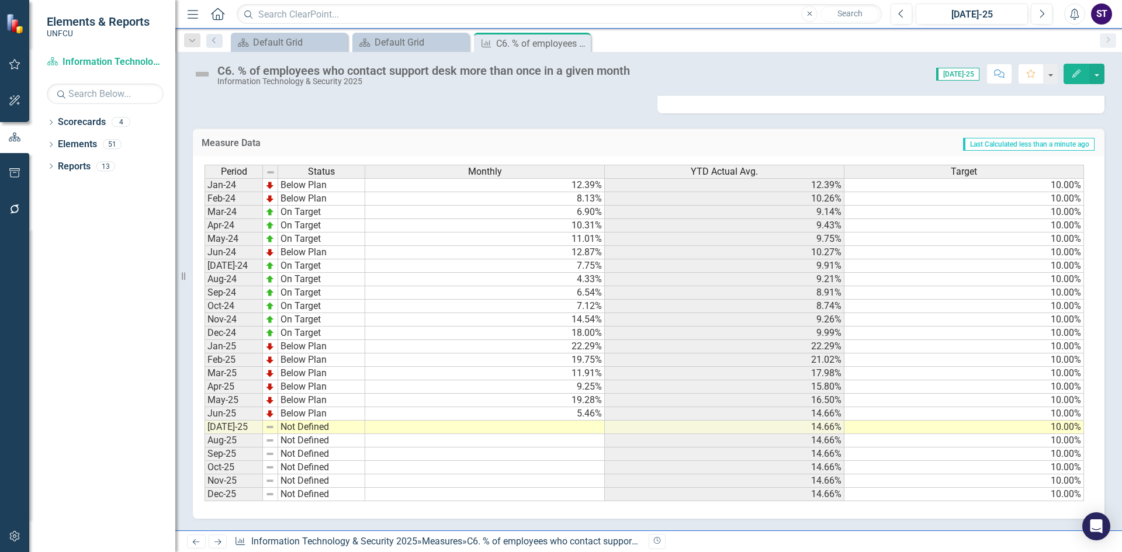
click at [570, 429] on td at bounding box center [485, 427] width 240 height 13
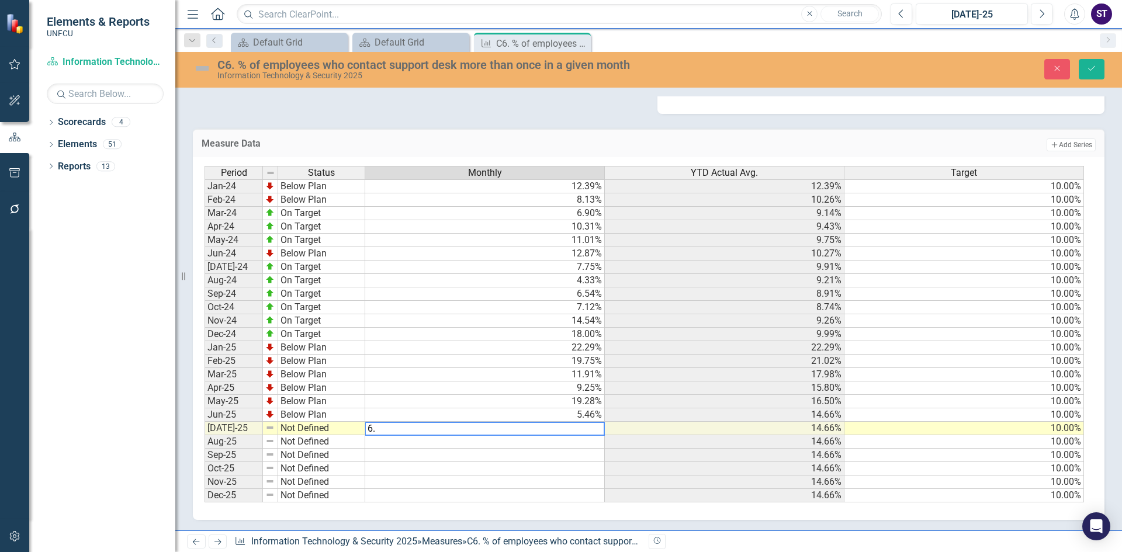
type textarea "6"
type textarea "5.01"
click at [1084, 70] on button "Save" at bounding box center [1091, 69] width 26 height 20
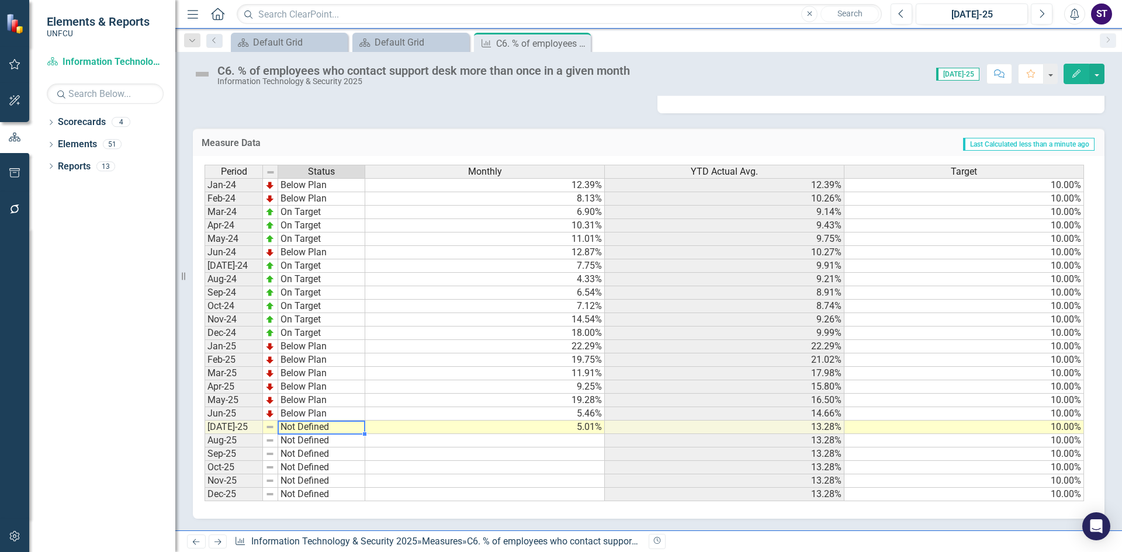
click at [322, 426] on td "Not Defined" at bounding box center [321, 427] width 87 height 13
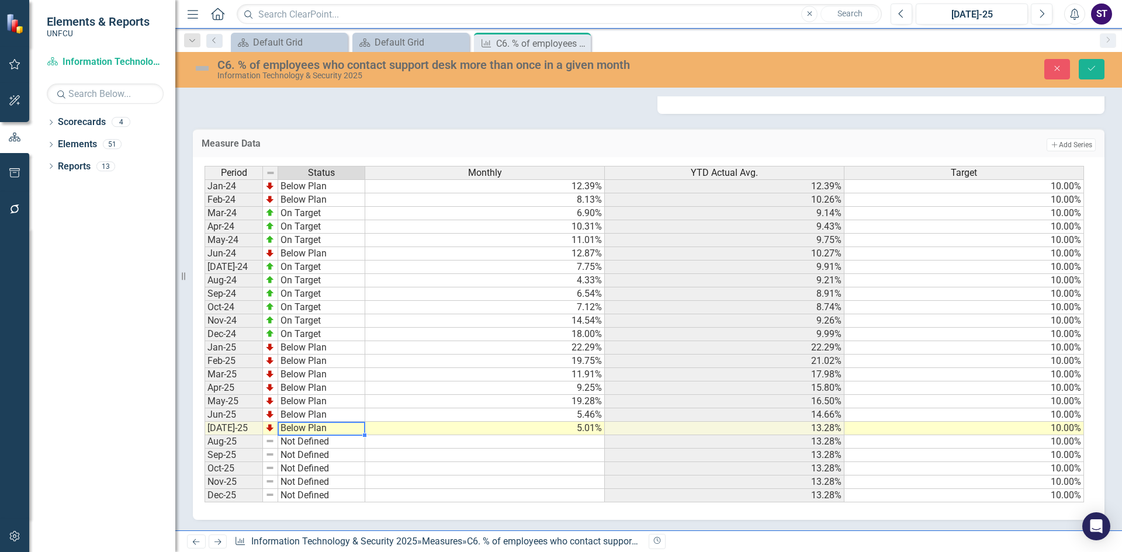
click at [296, 403] on div "Period Status Monthly YTD Actual Avg. Target Jan-24 Below Plan 12.39% 12.39% 10…" at bounding box center [643, 334] width 879 height 337
click at [1096, 70] on icon "Save" at bounding box center [1091, 68] width 11 height 8
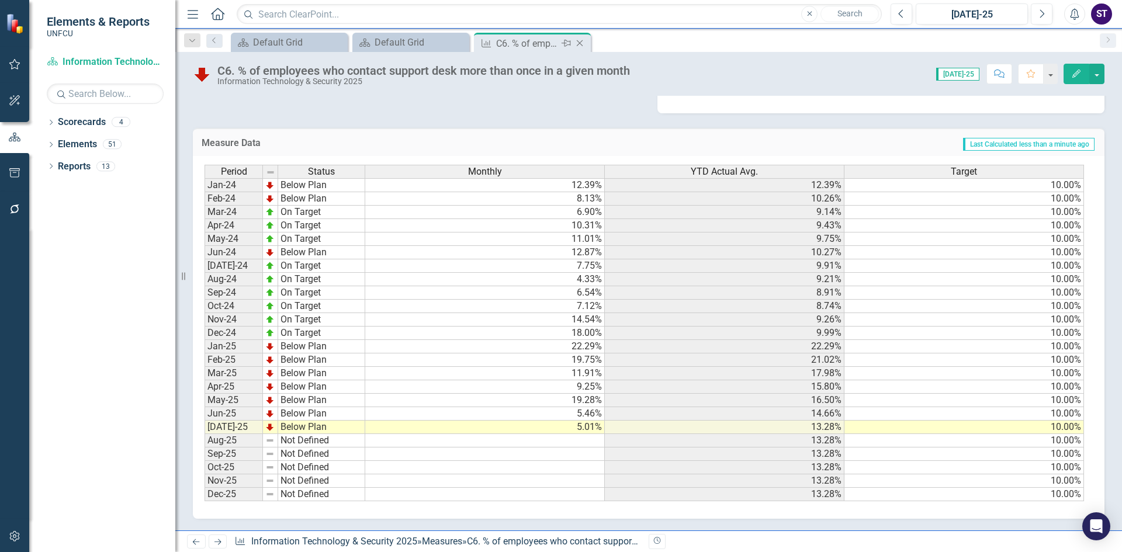
click at [581, 39] on icon "Close" at bounding box center [580, 43] width 12 height 9
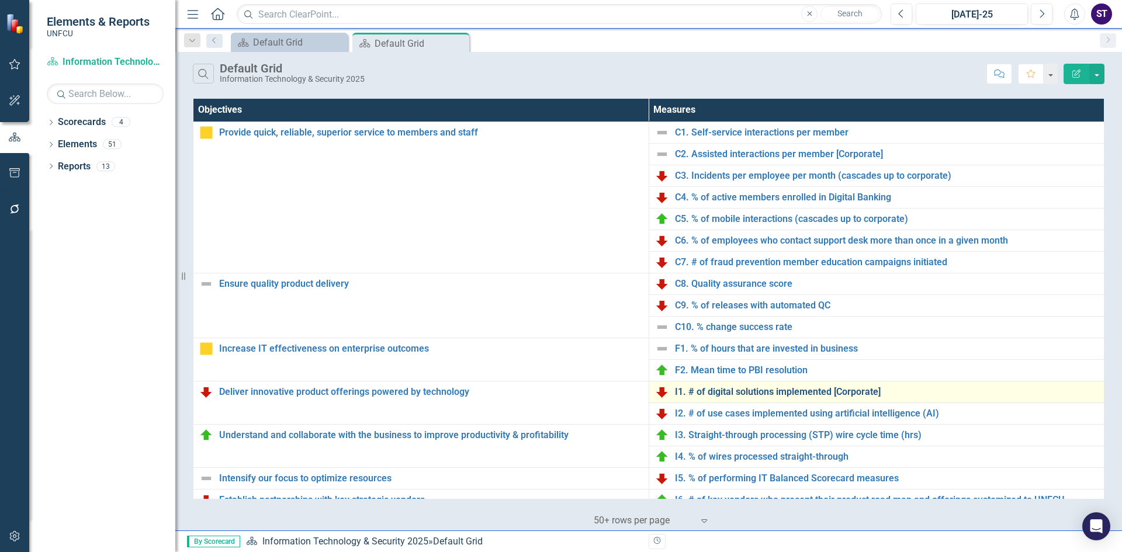
scroll to position [33, 0]
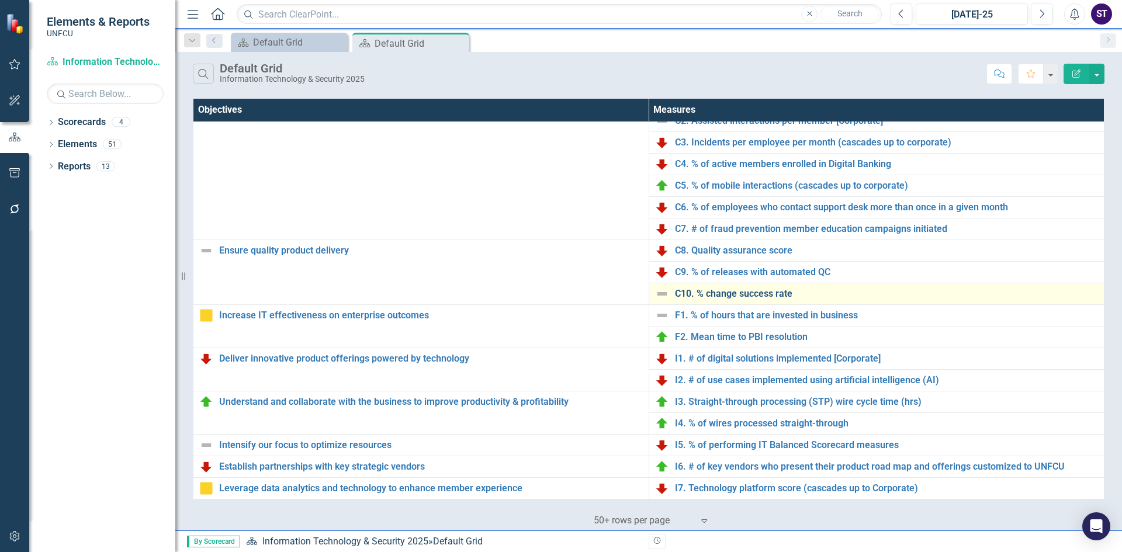
click at [713, 294] on link "C10. % change success rate" at bounding box center [887, 294] width 424 height 11
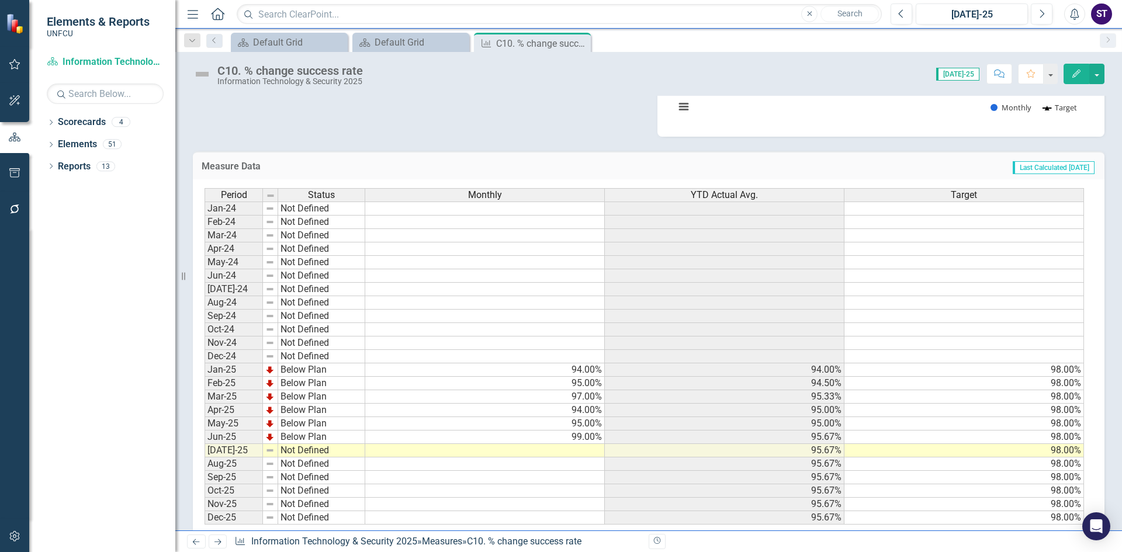
scroll to position [207, 0]
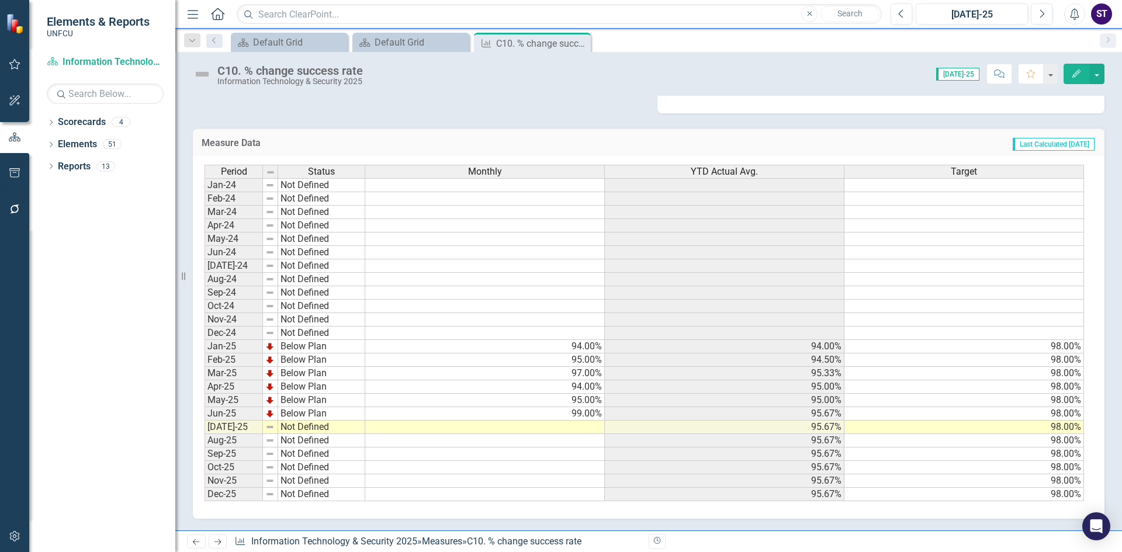
click at [503, 428] on td at bounding box center [485, 427] width 240 height 13
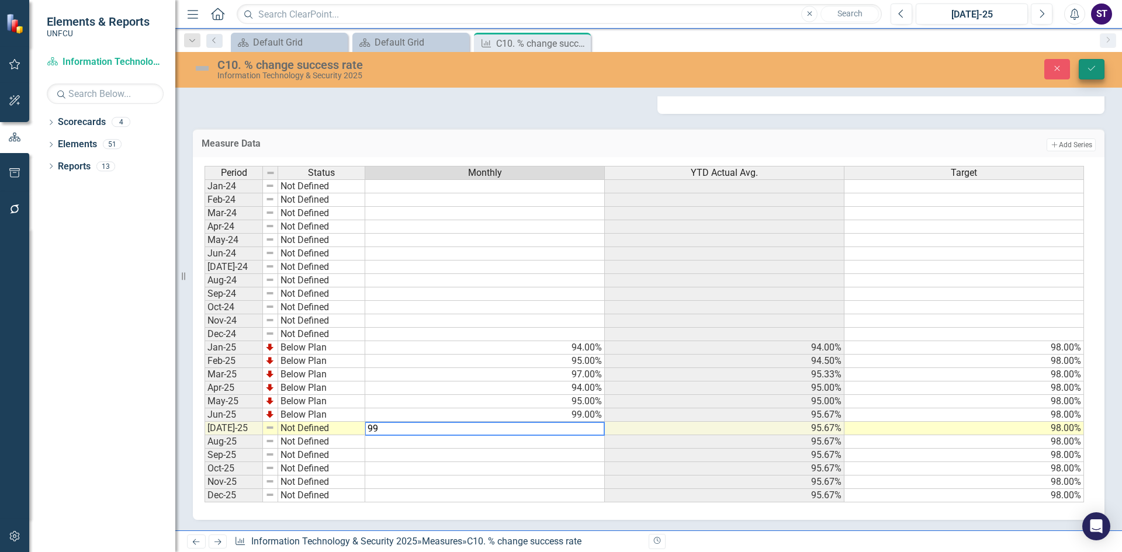
type textarea "99"
click at [1094, 63] on button "Save" at bounding box center [1091, 69] width 26 height 20
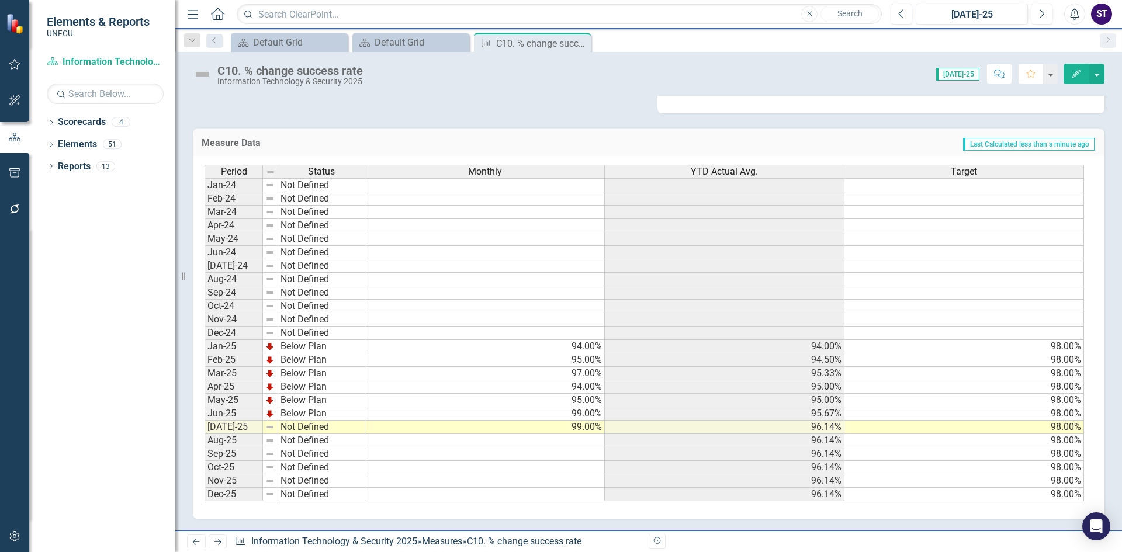
click at [313, 423] on td "Not Defined" at bounding box center [321, 427] width 87 height 13
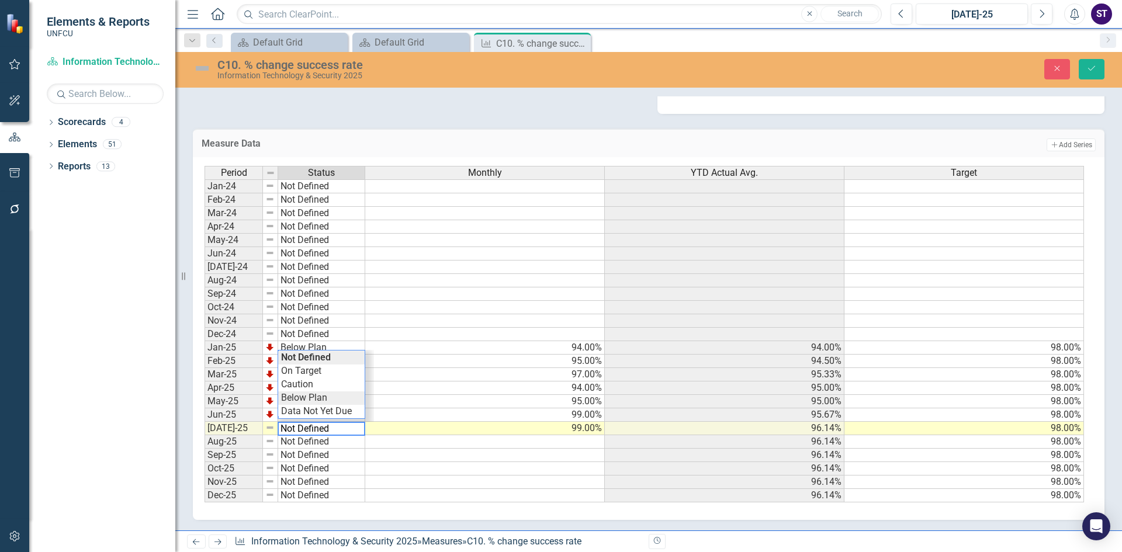
type textarea "Below Plan"
click at [308, 395] on div "Period Status Monthly YTD Actual Avg. Target Jan-24 Not Defined Feb-24 Not Defi…" at bounding box center [643, 334] width 879 height 337
click at [1095, 63] on button "Save" at bounding box center [1091, 69] width 26 height 20
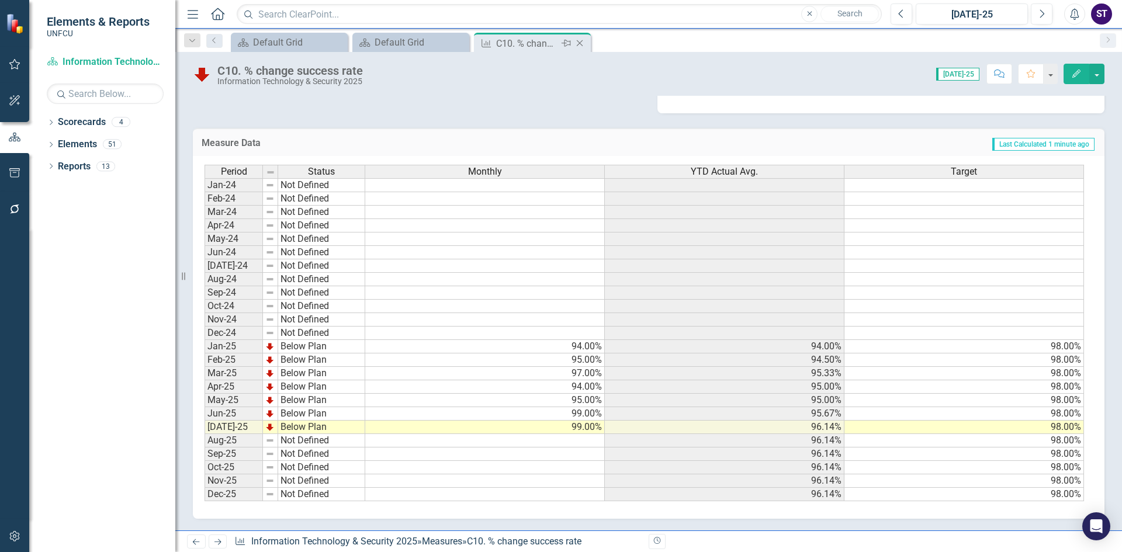
click at [583, 41] on icon "Close" at bounding box center [580, 43] width 12 height 9
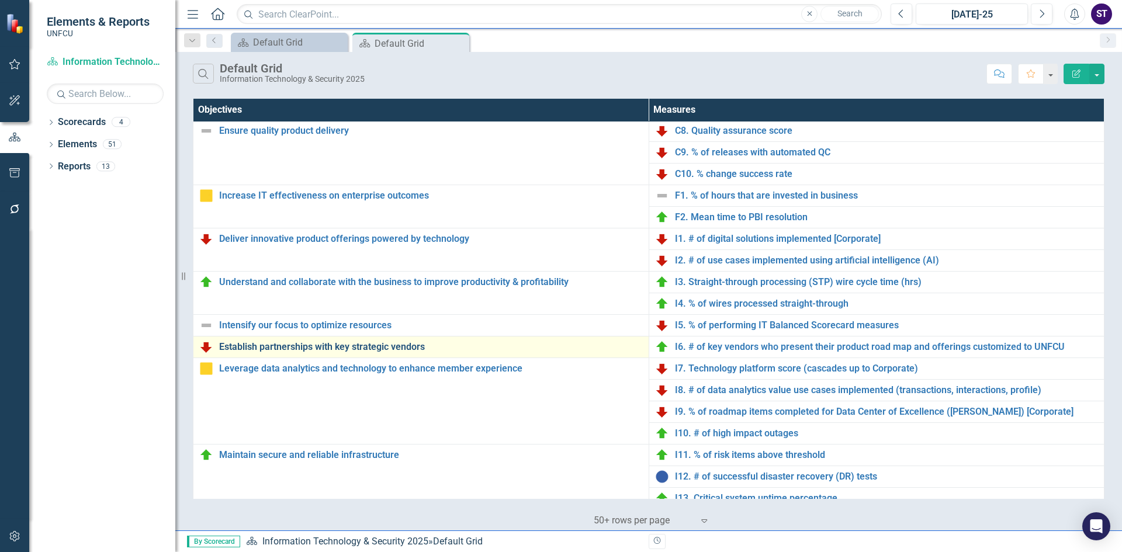
scroll to position [111, 0]
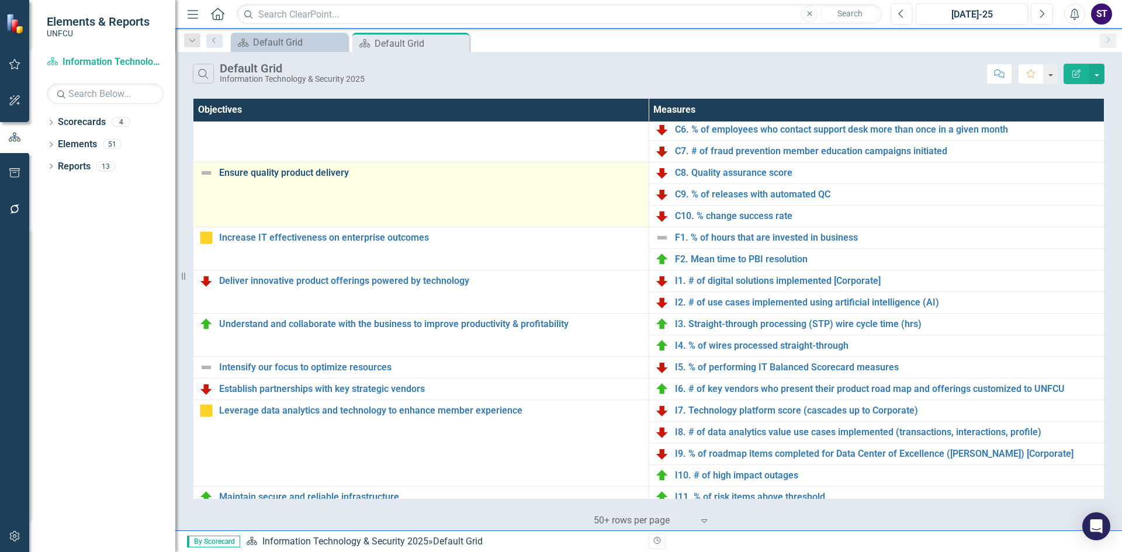
click at [326, 172] on link "Ensure quality product delivery" at bounding box center [431, 173] width 424 height 11
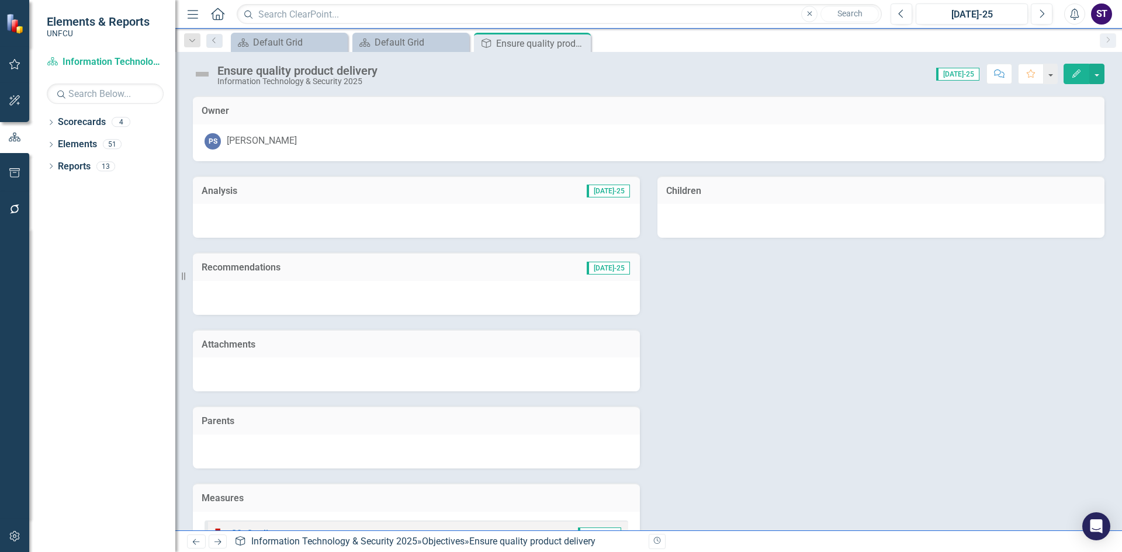
click at [1070, 70] on button "Edit" at bounding box center [1076, 74] width 26 height 20
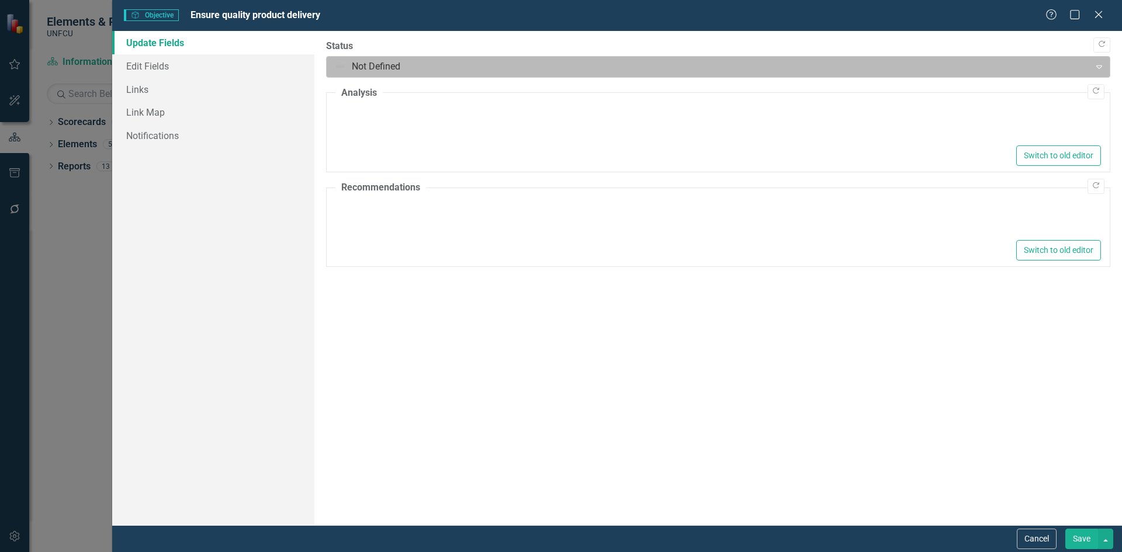
click at [373, 57] on div "Not Defined" at bounding box center [708, 67] width 760 height 20
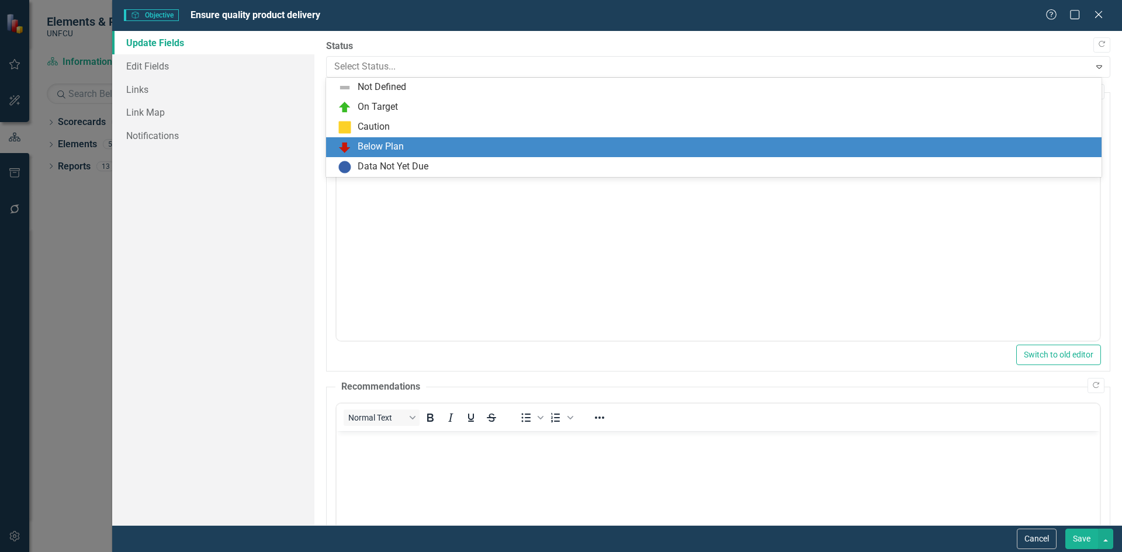
click at [388, 145] on div "Below Plan" at bounding box center [381, 146] width 46 height 13
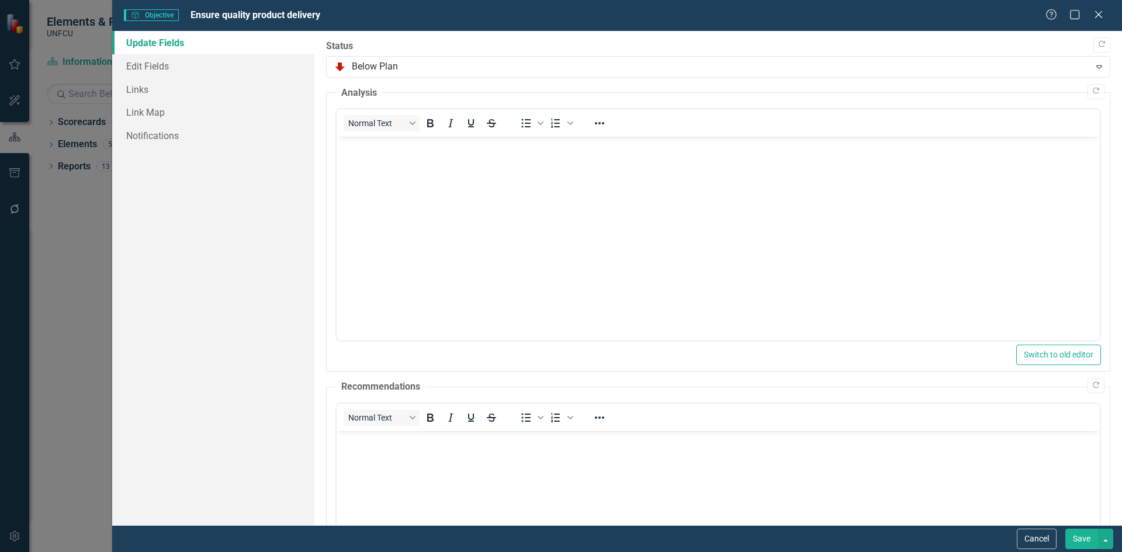
click at [1077, 540] on button "Save" at bounding box center [1081, 539] width 33 height 20
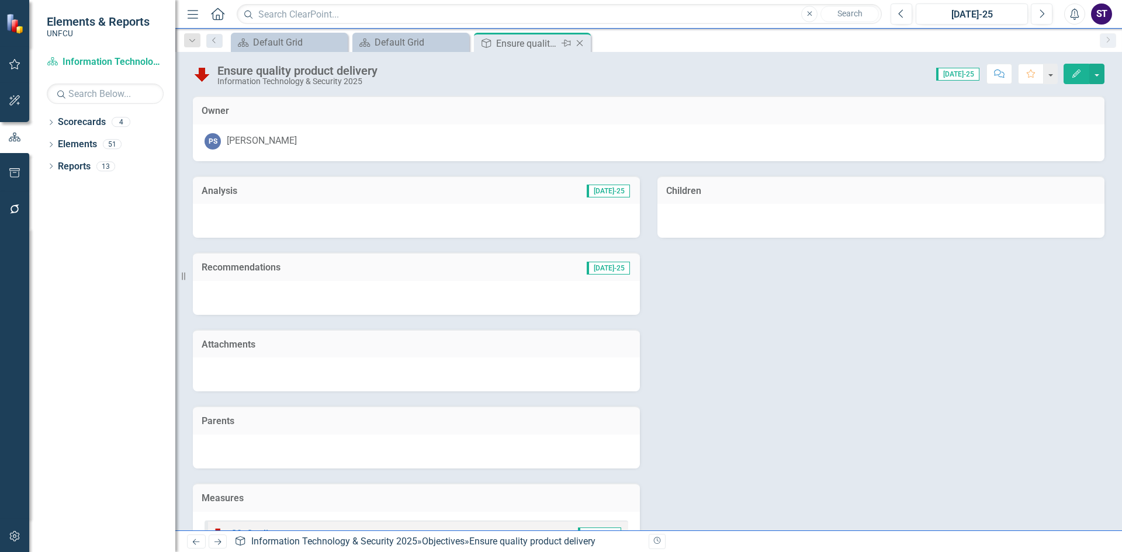
click at [579, 42] on icon "Close" at bounding box center [580, 43] width 12 height 9
